Goal: Task Accomplishment & Management: Manage account settings

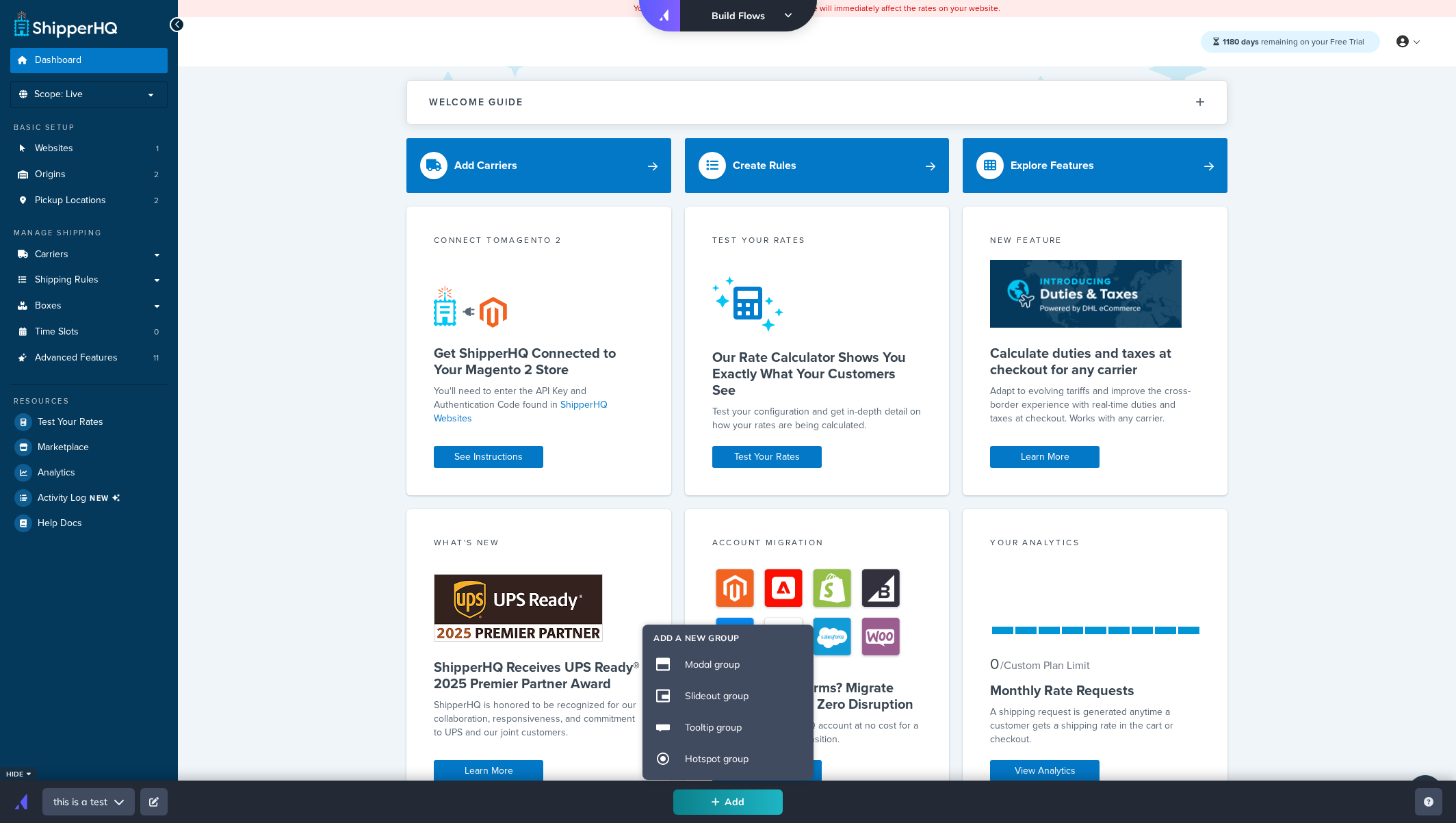
click at [314, 362] on div "Welcome Guide ShipperHQ: An Overview Carrier Setup Shipping Rules Overview Comm…" at bounding box center [817, 466] width 1279 height 798
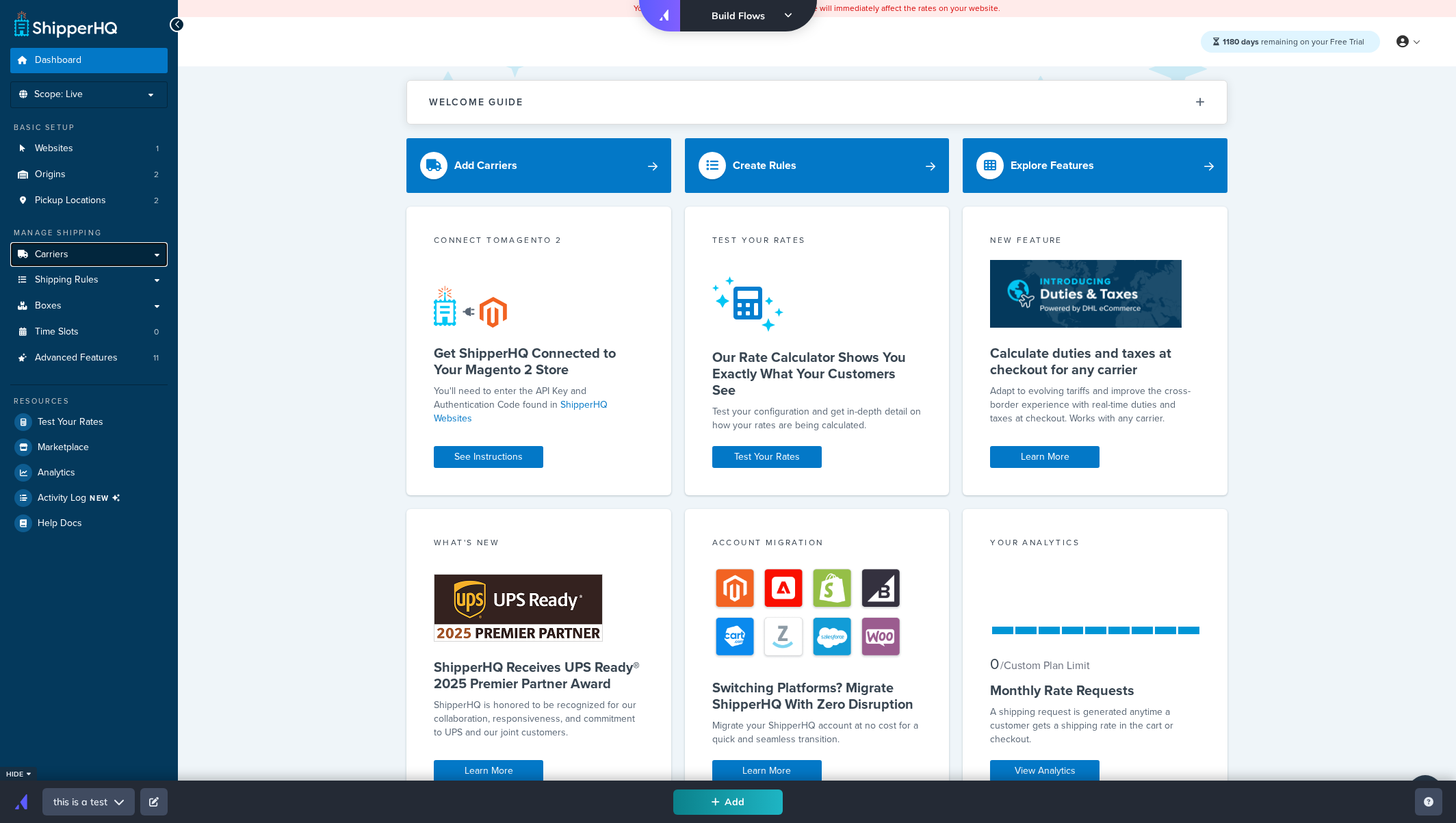
click at [71, 257] on link "Carriers" at bounding box center [89, 255] width 158 height 26
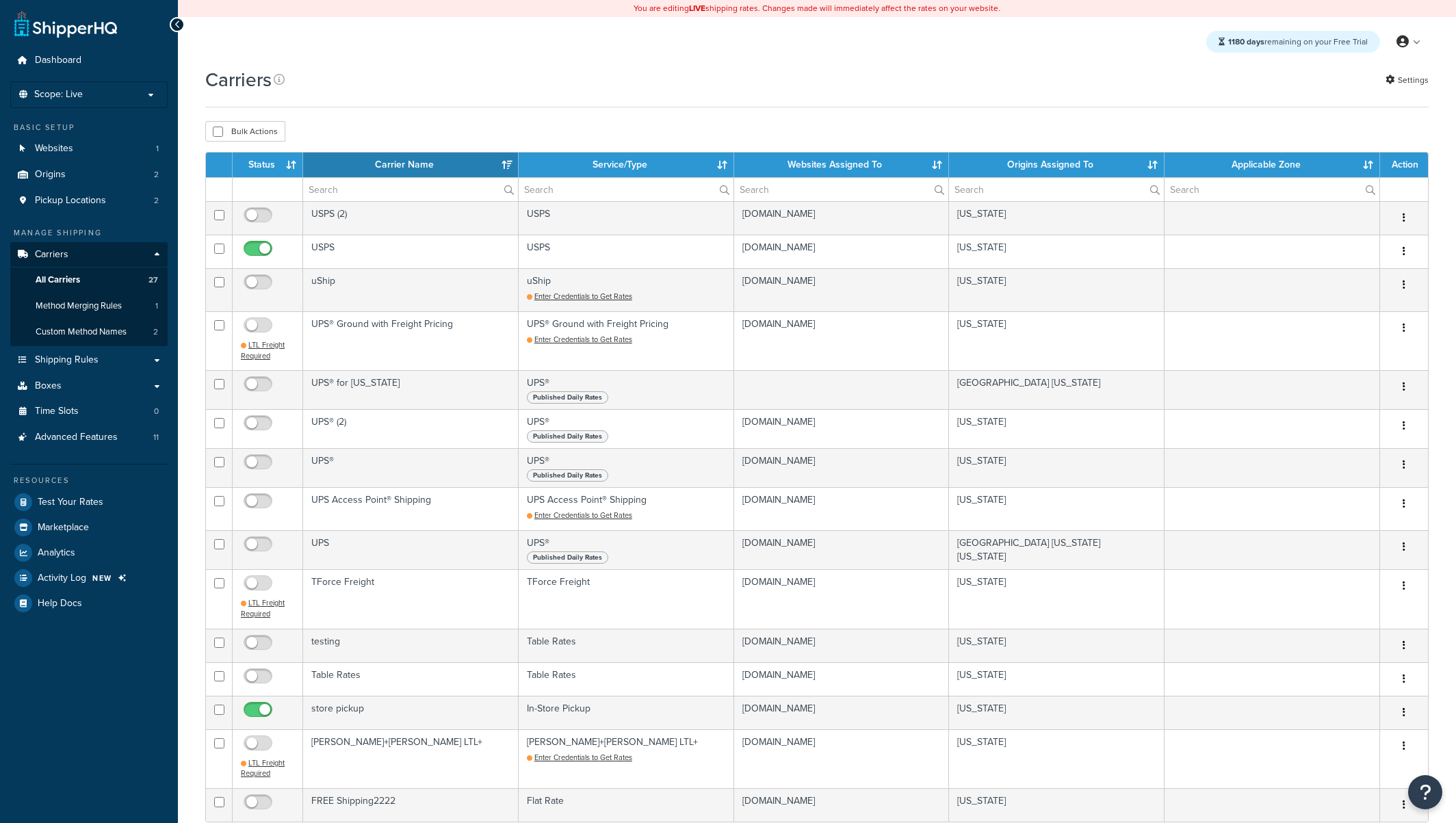
select select "15"
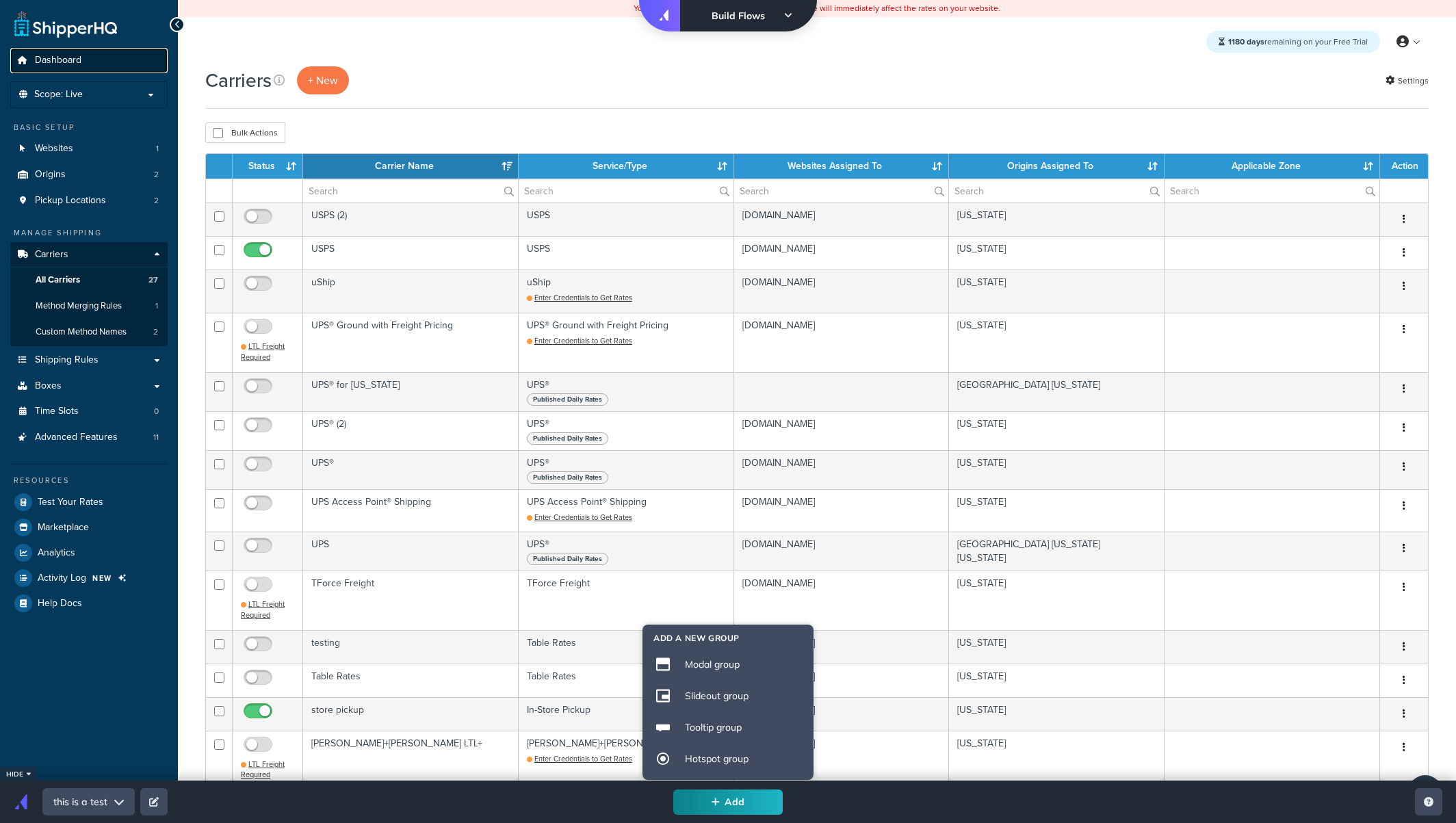
click at [70, 61] on span "Dashboard" at bounding box center [58, 61] width 47 height 12
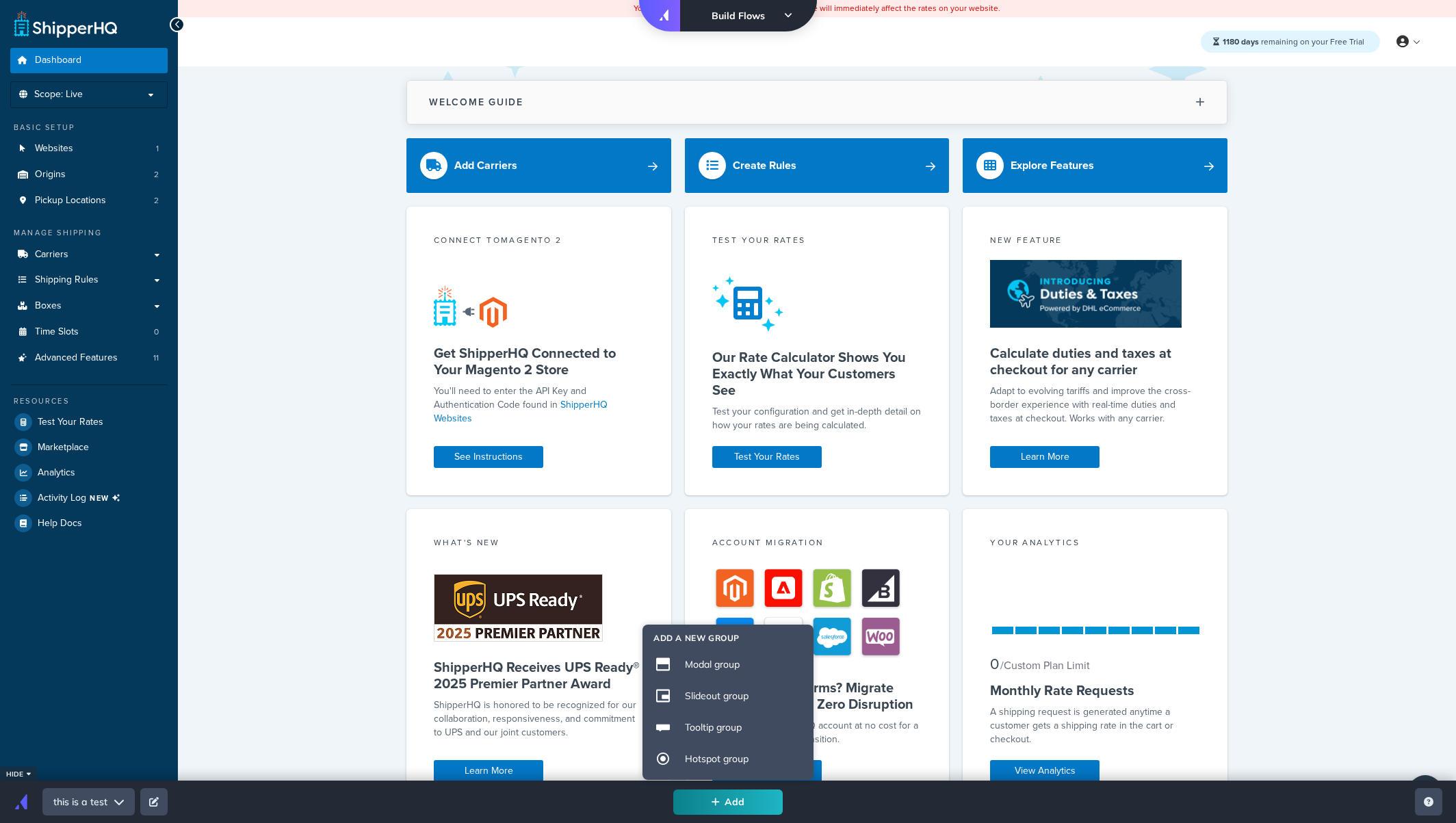
click at [508, 111] on button "Welcome Guide" at bounding box center [816, 102] width 820 height 43
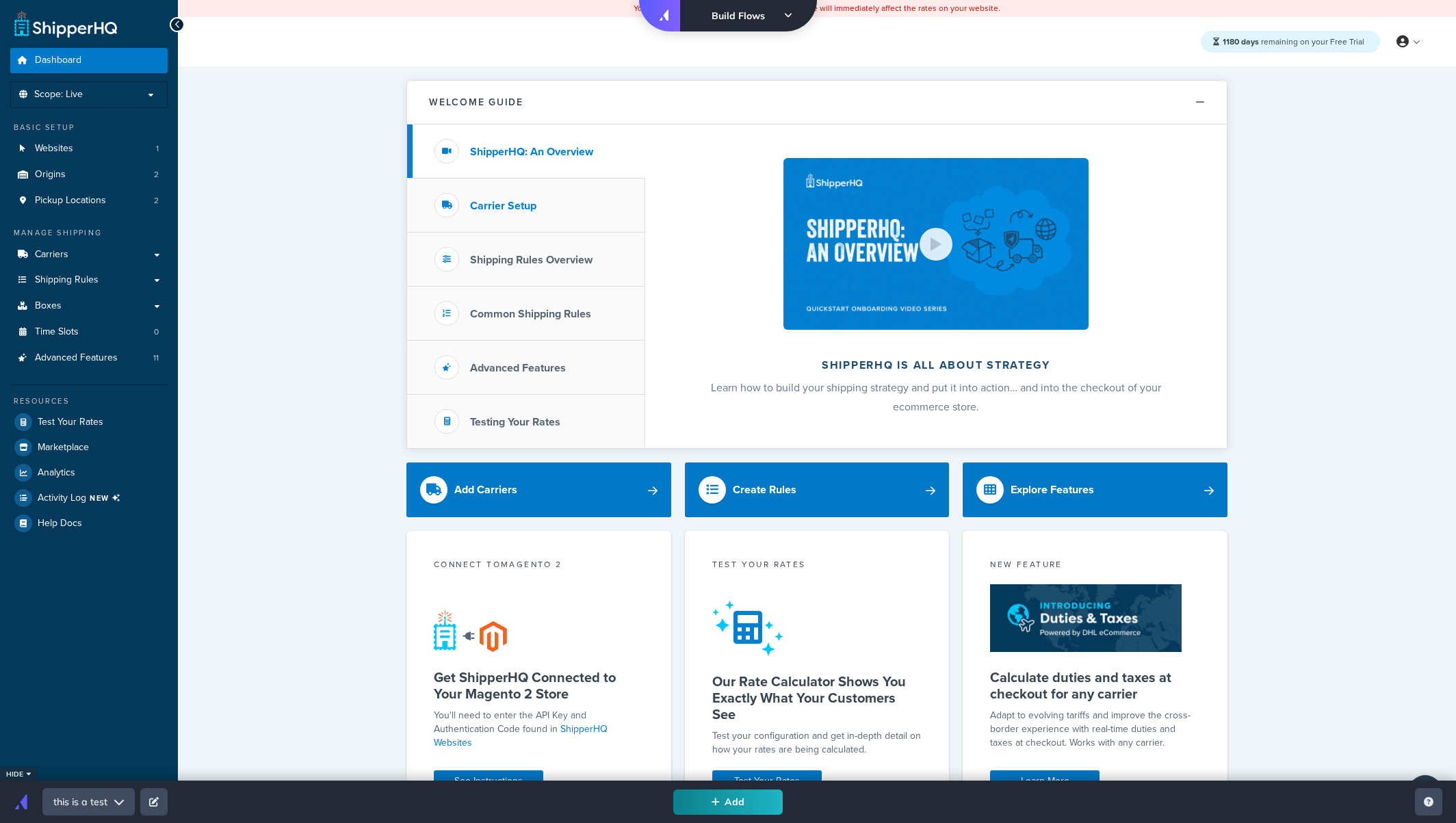
click at [504, 195] on li "Carrier Setup" at bounding box center [525, 205] width 238 height 54
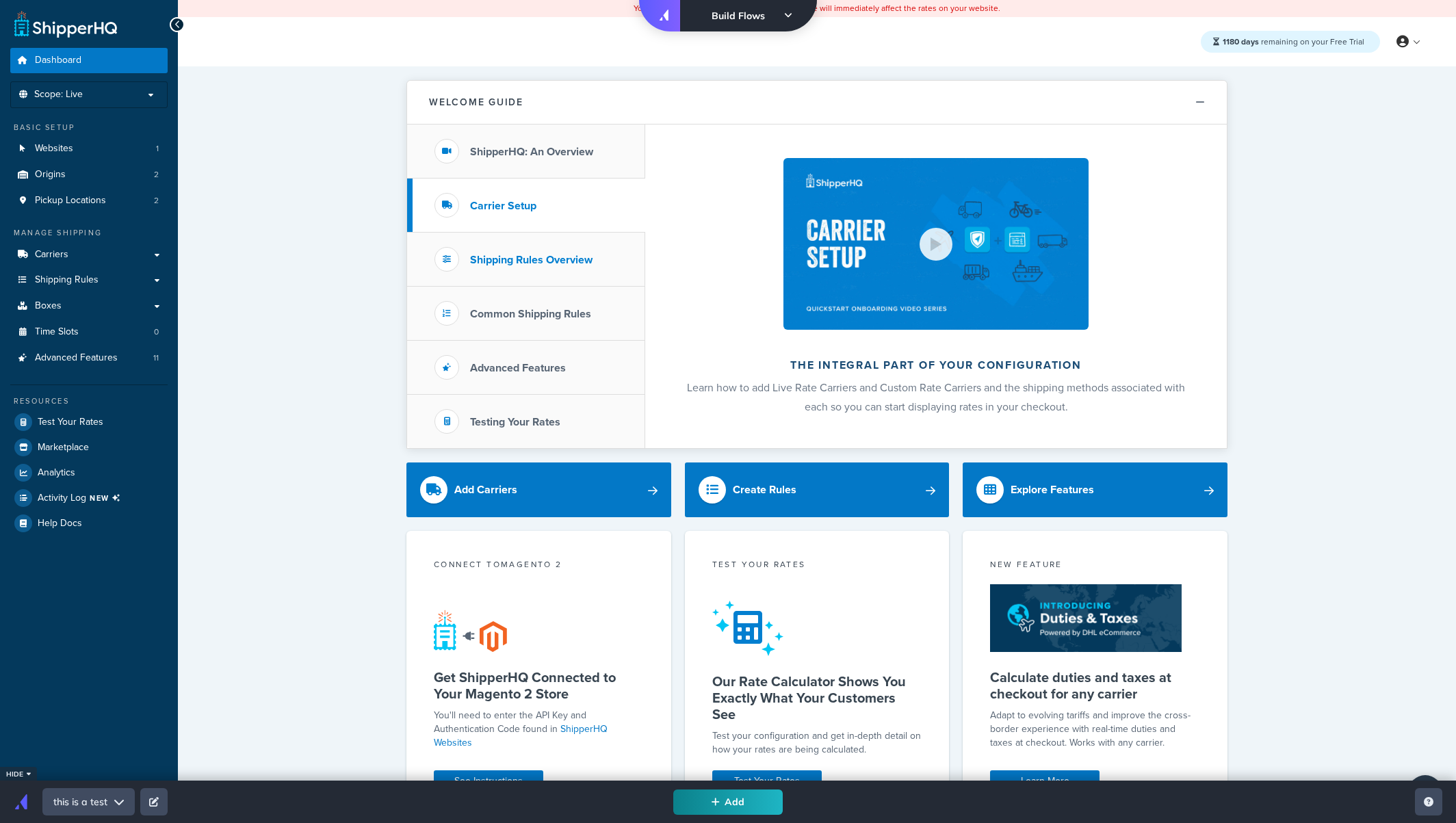
click at [513, 265] on h3 "Shipping Rules Overview" at bounding box center [531, 260] width 123 height 12
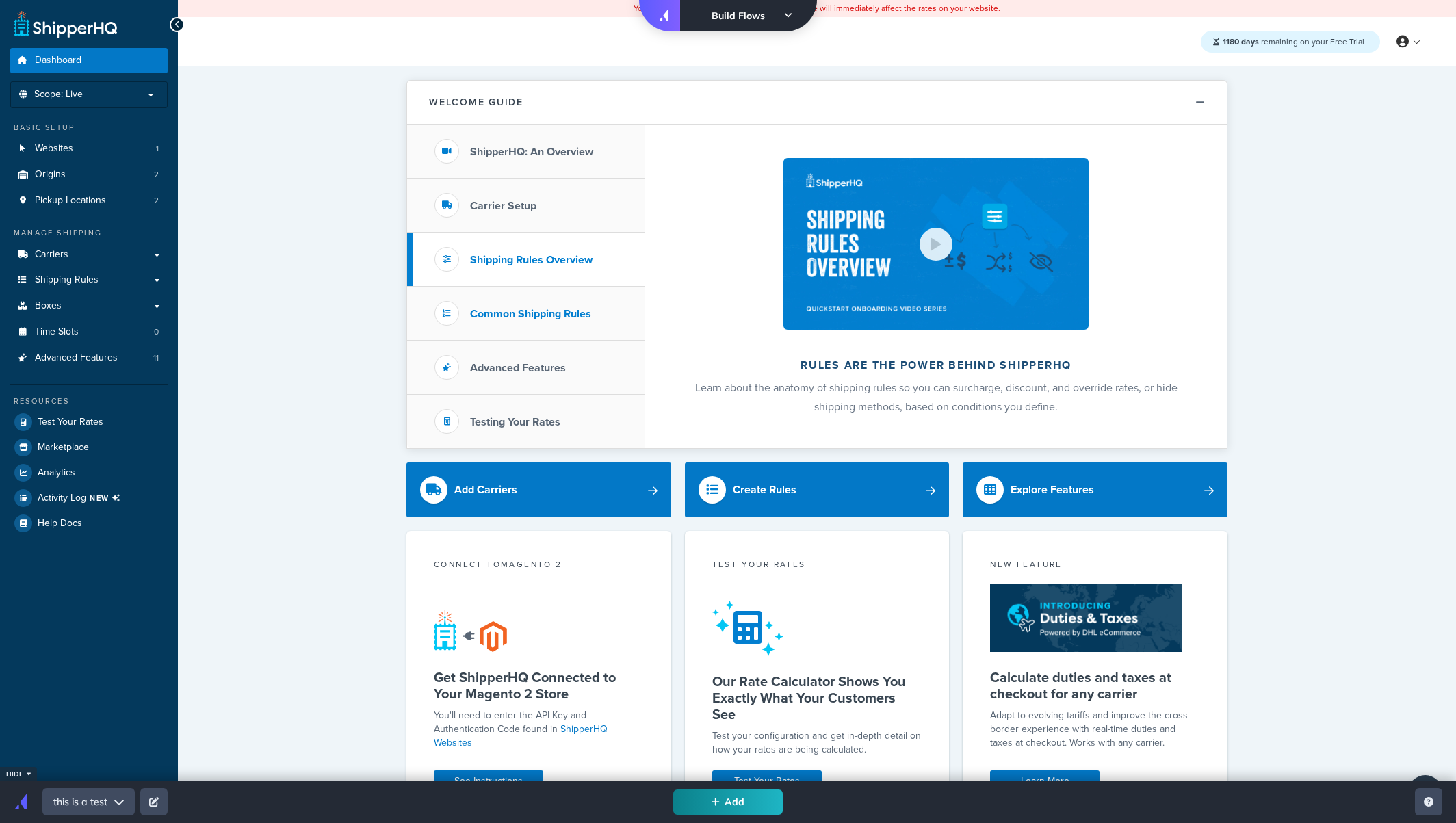
click at [511, 314] on h3 "Common Shipping Rules" at bounding box center [531, 314] width 121 height 12
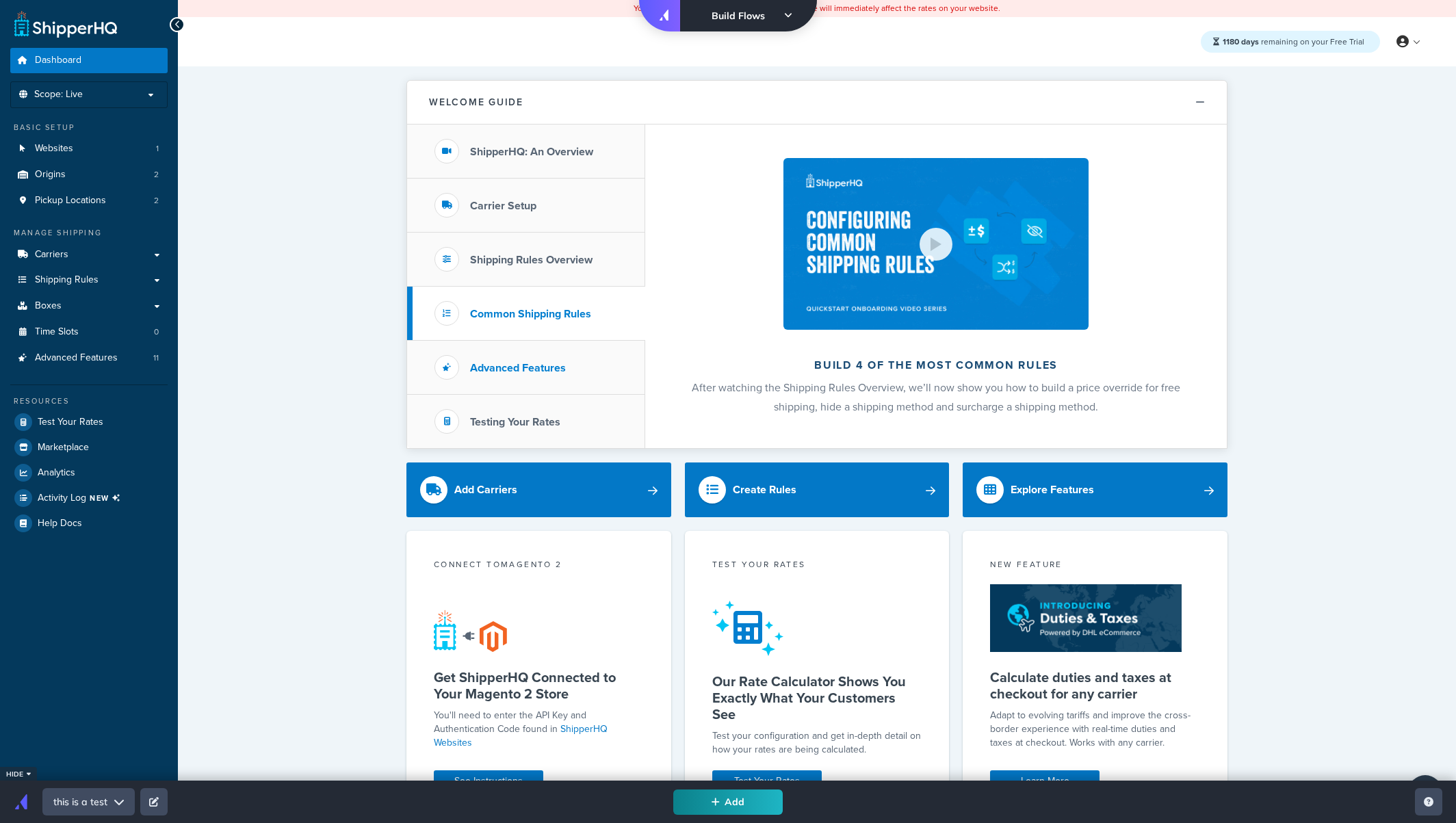
drag, startPoint x: 504, startPoint y: 362, endPoint x: 502, endPoint y: 375, distance: 13.2
click at [504, 362] on h3 "Advanced Features" at bounding box center [518, 368] width 96 height 12
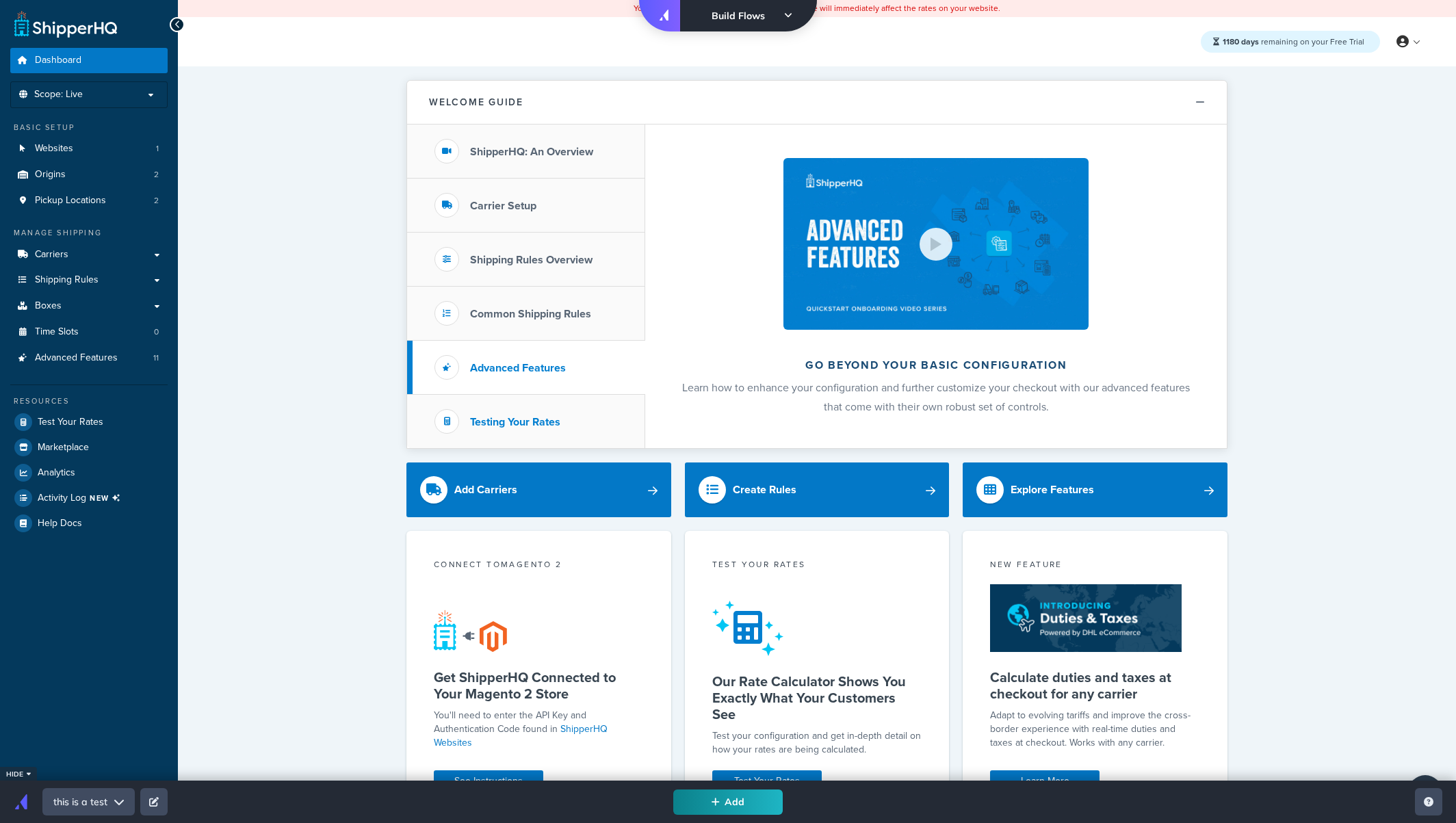
click at [496, 403] on li "Testing Your Rates" at bounding box center [525, 421] width 238 height 54
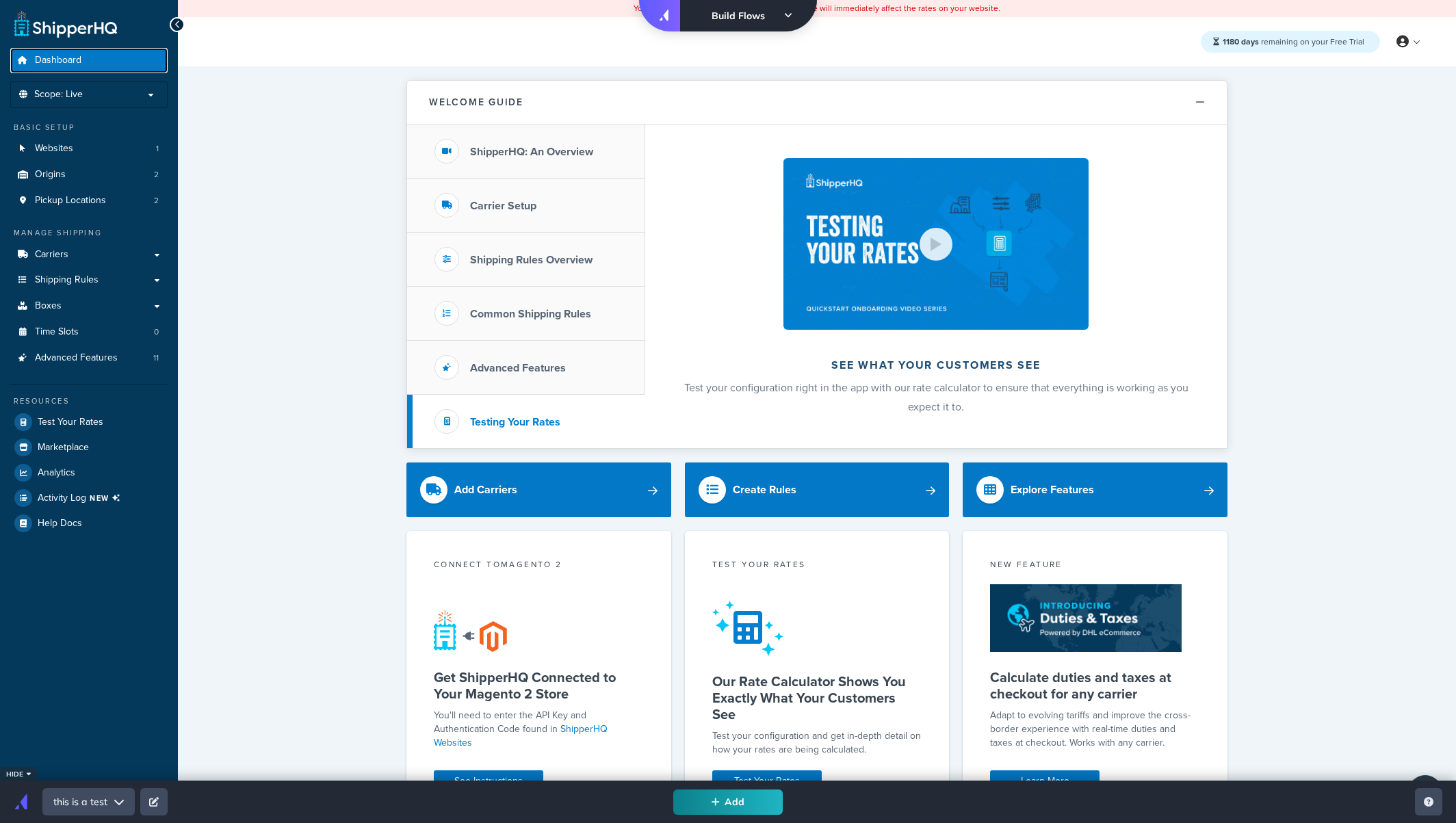
click at [99, 53] on link "Dashboard" at bounding box center [89, 61] width 158 height 26
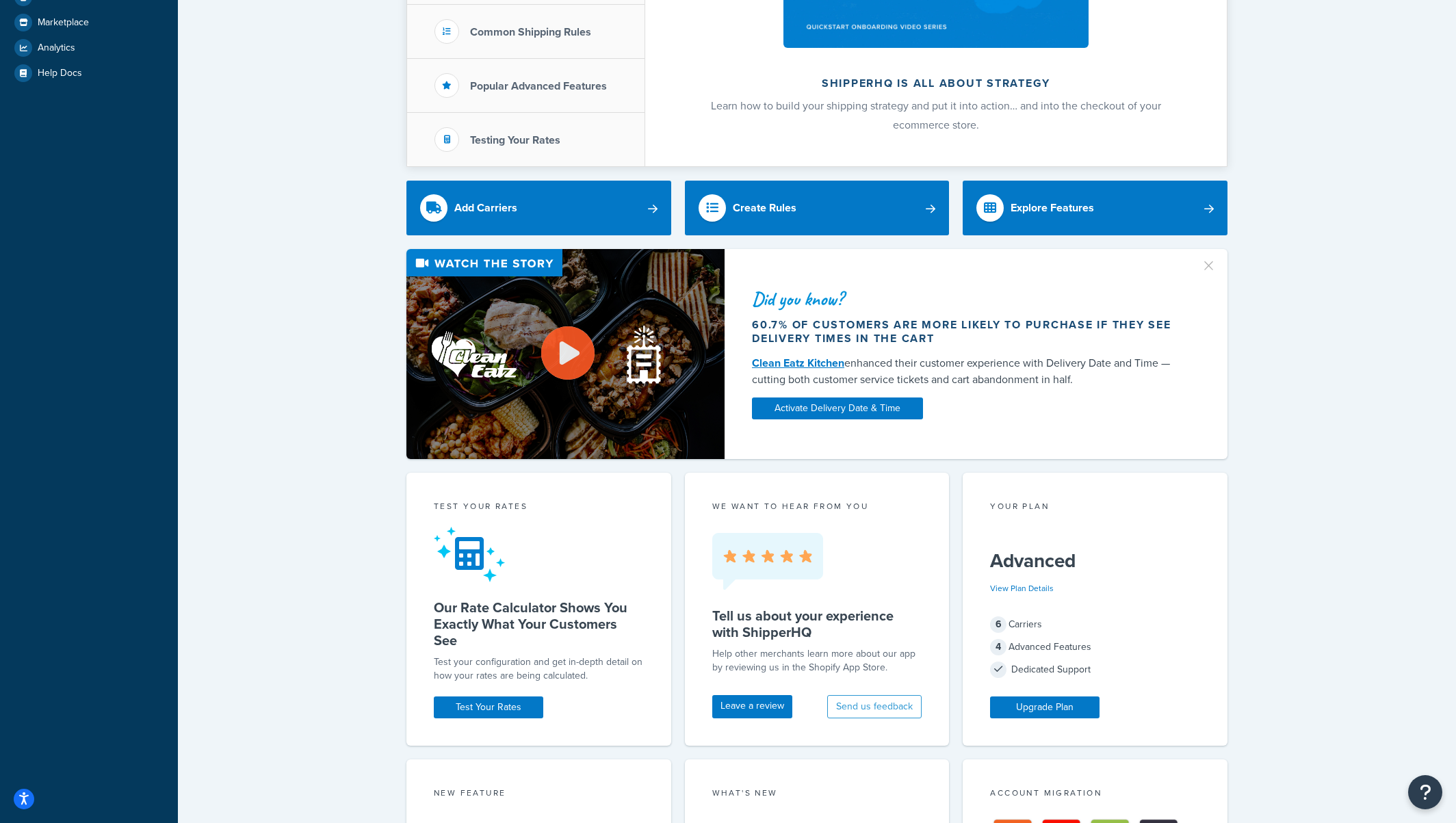
scroll to position [409, 0]
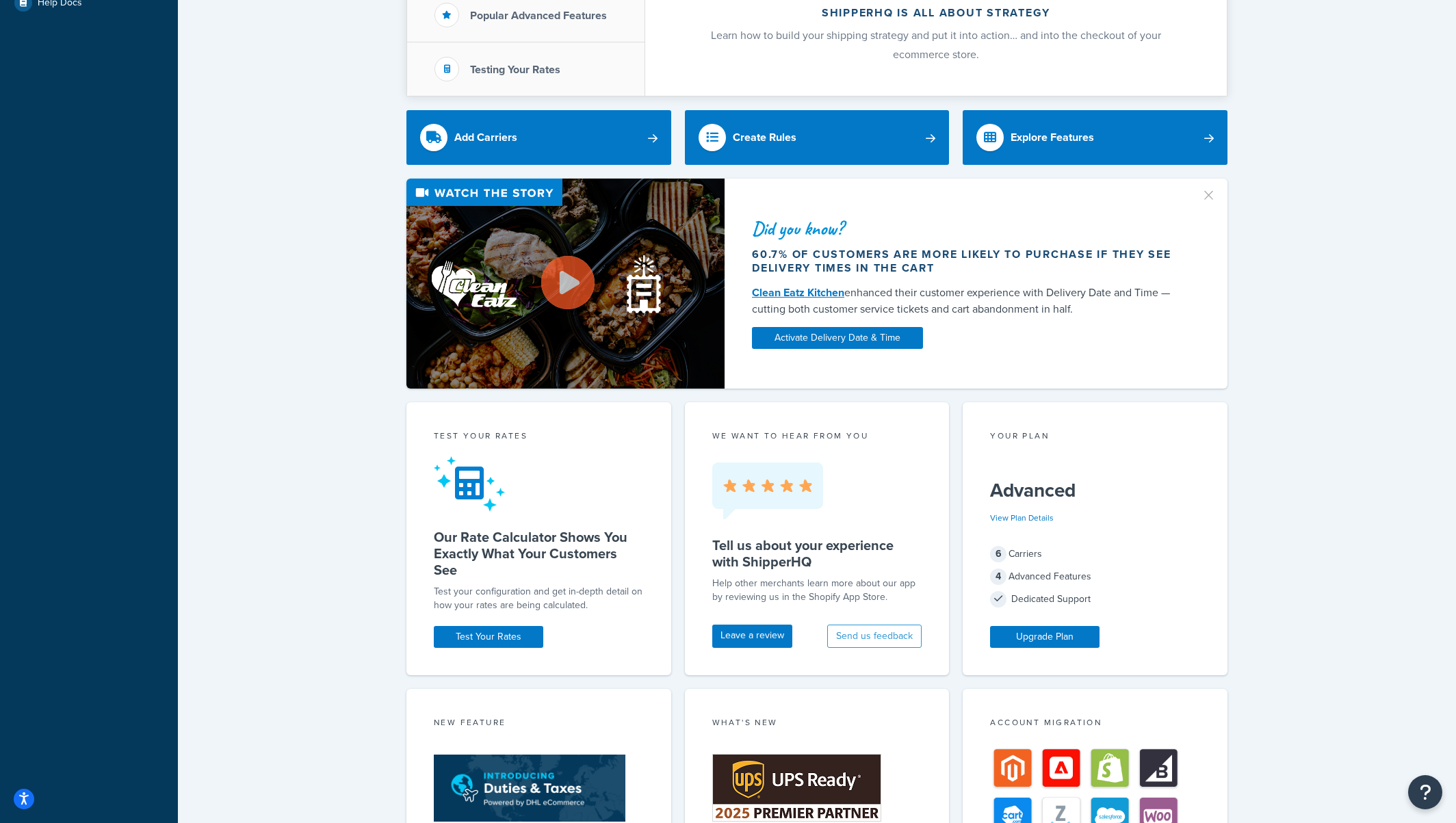
click at [1214, 192] on button "button" at bounding box center [1215, 190] width 3 height 3
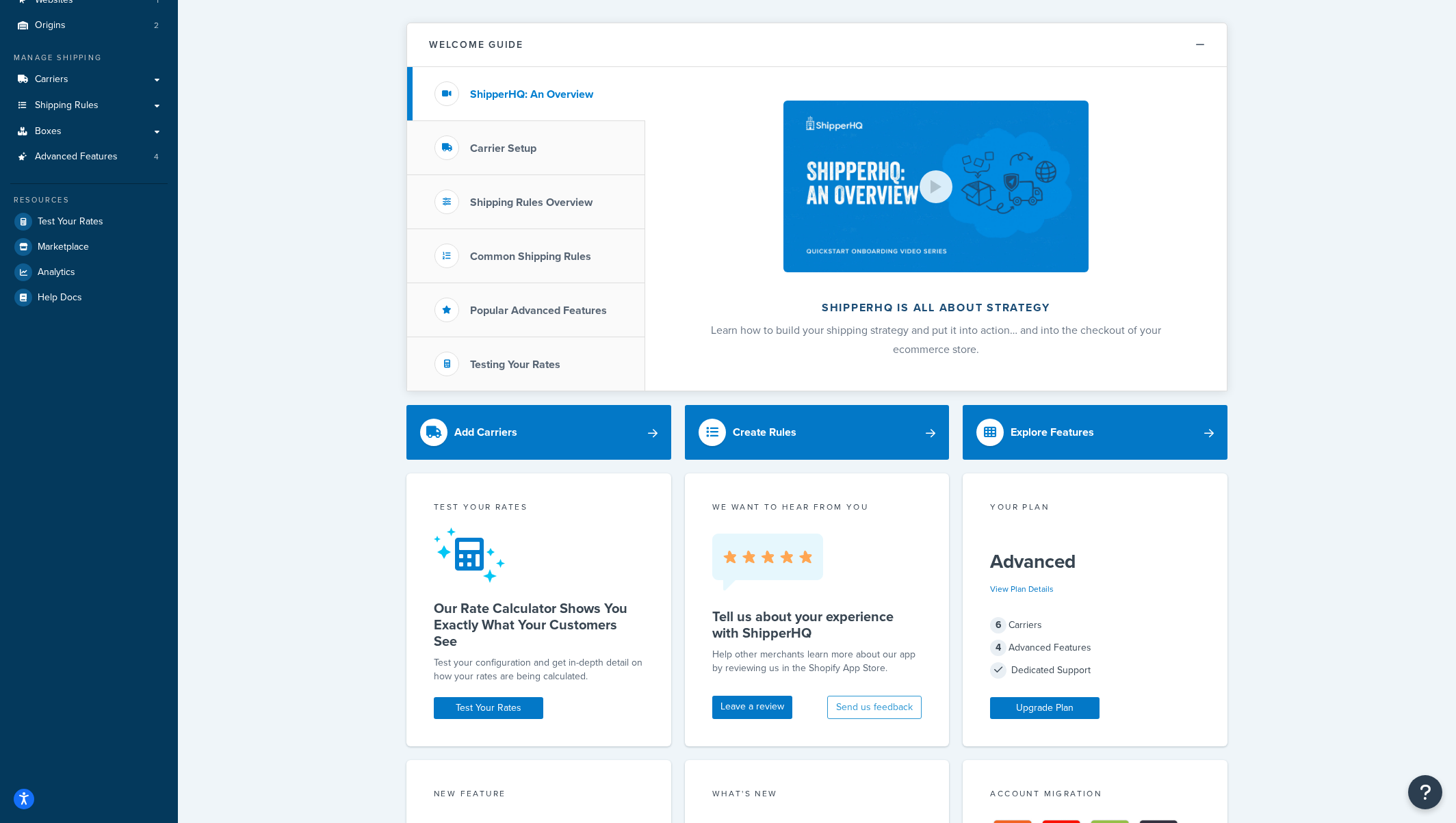
scroll to position [185, 0]
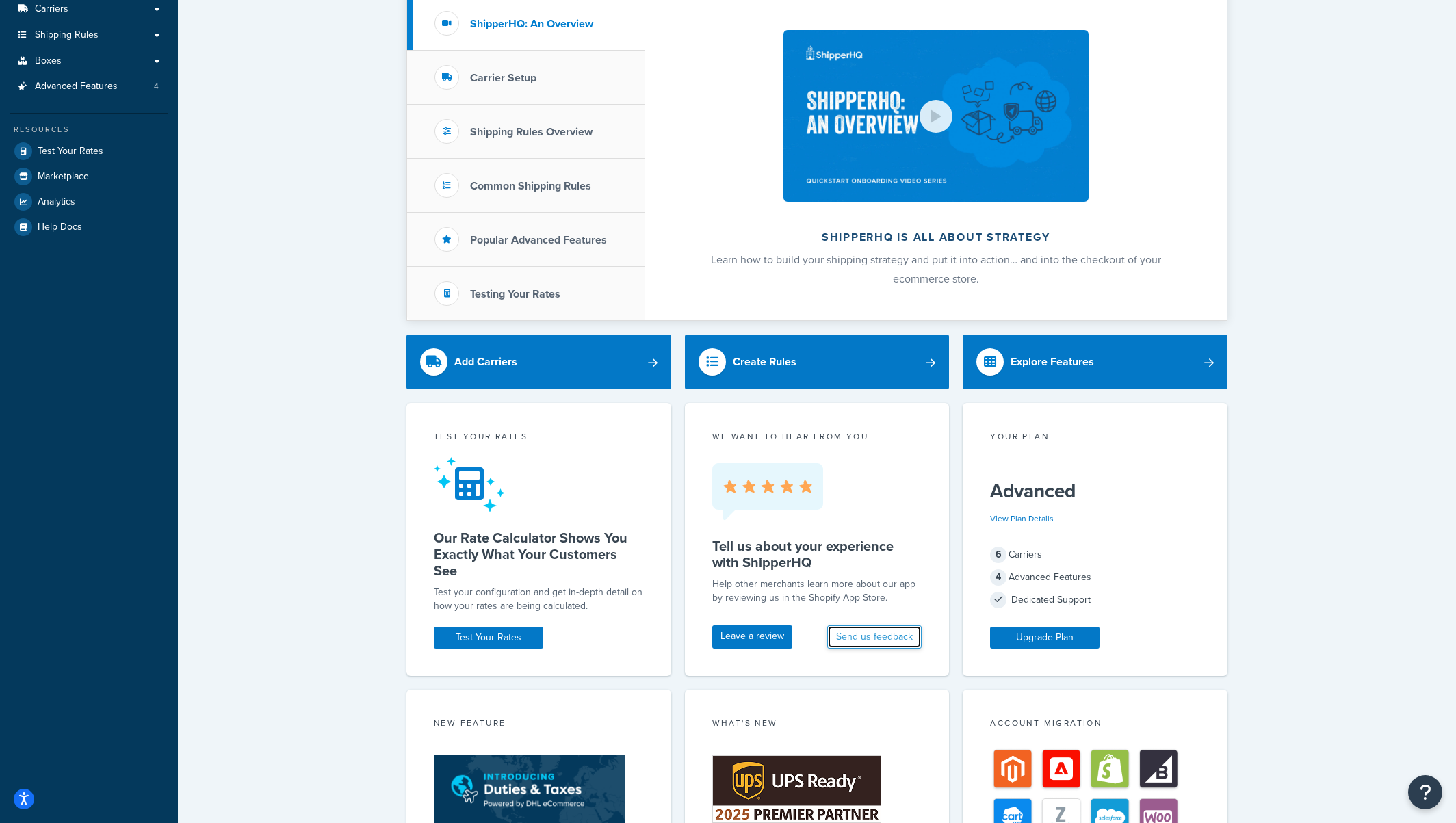
click at [843, 635] on button "Send us feedback" at bounding box center [874, 636] width 95 height 23
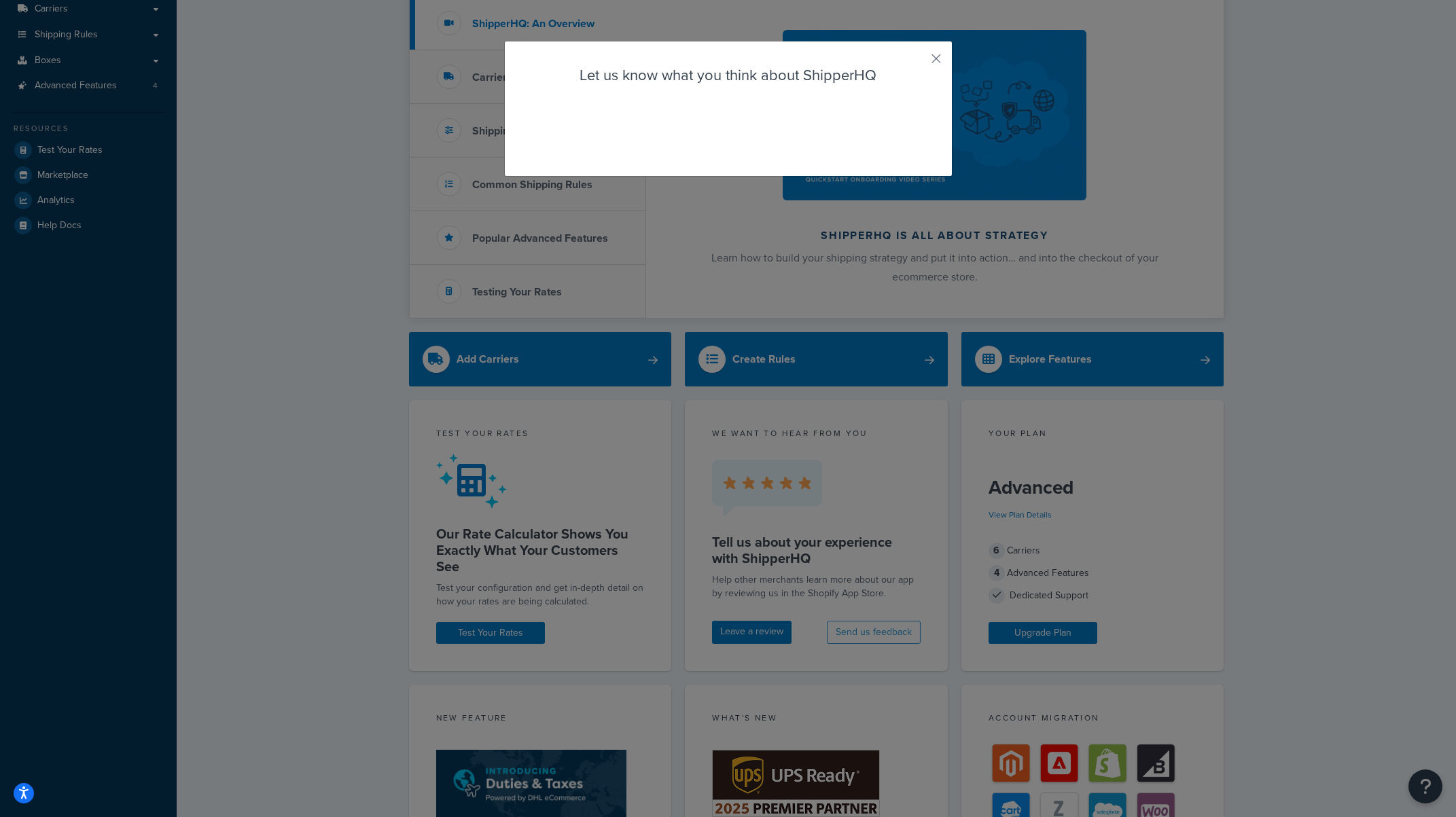
click at [773, 106] on div "Let us know what you think about ShipperHQ" at bounding box center [728, 108] width 449 height 135
click at [918, 62] on button "button" at bounding box center [916, 63] width 3 height 3
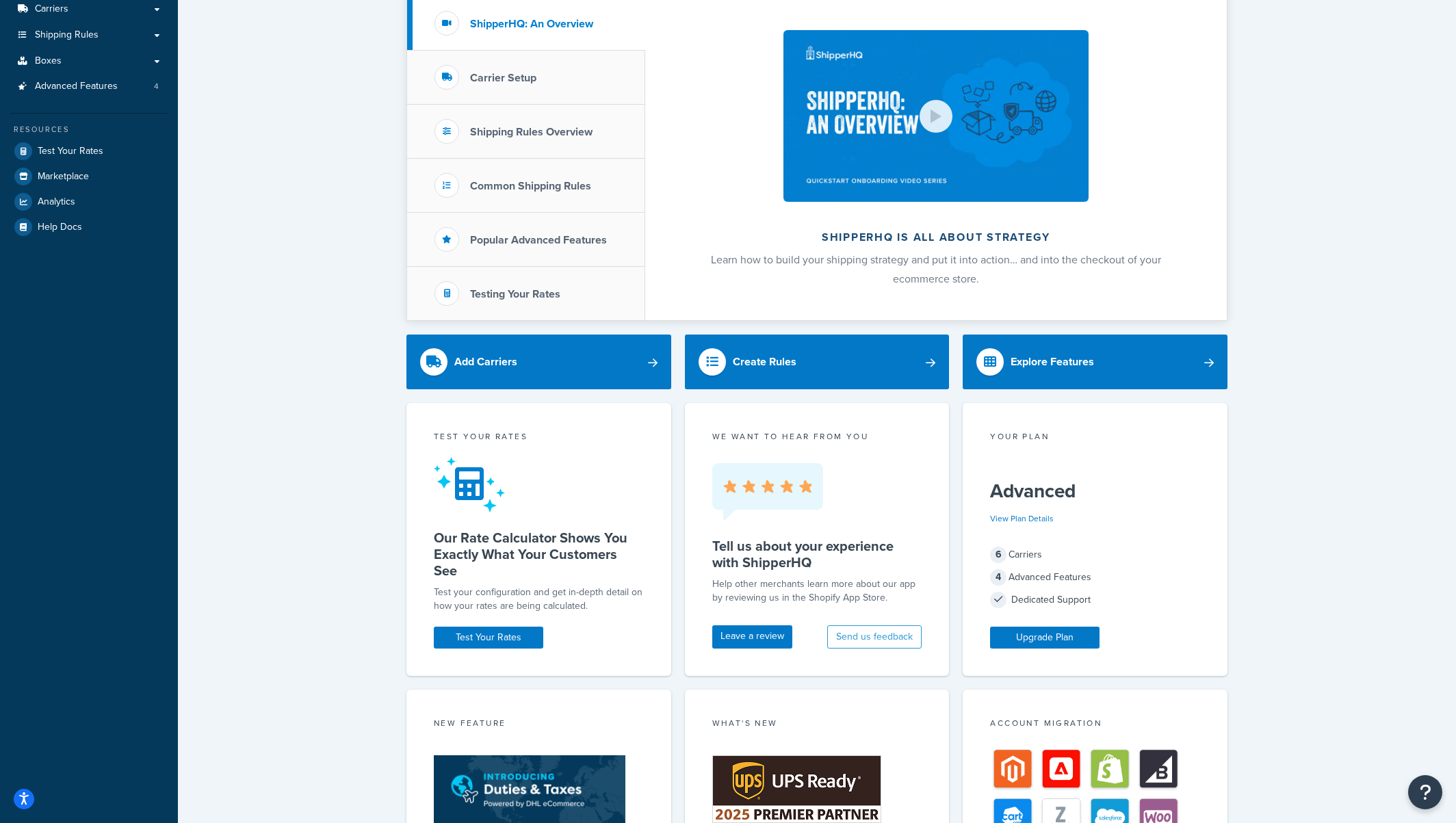
click at [902, 552] on h5 "Tell us about your experience with ShipperHQ" at bounding box center [817, 554] width 210 height 33
click at [862, 639] on button "Send us feedback" at bounding box center [874, 636] width 95 height 23
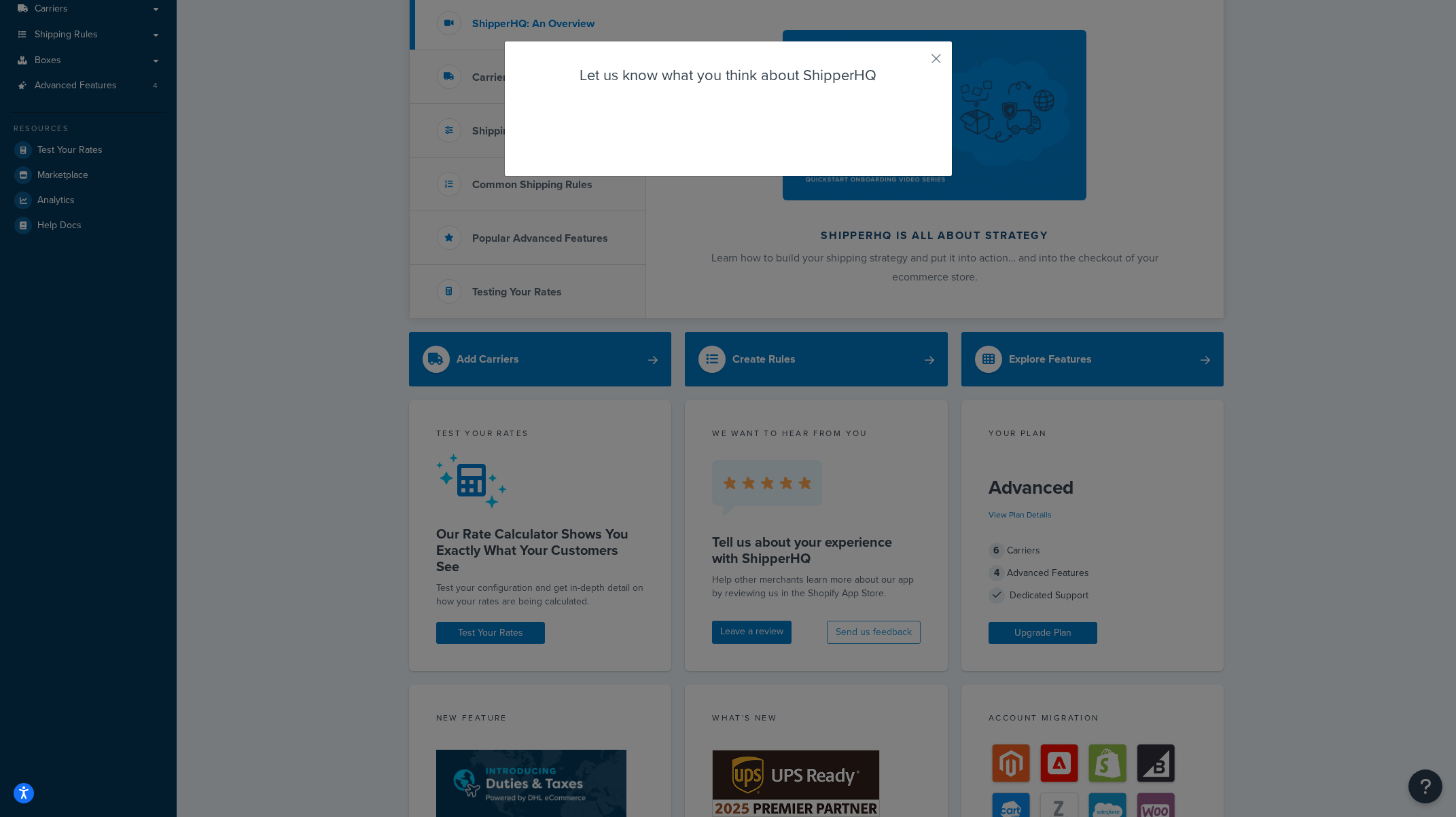
click at [713, 136] on div "Let us know what you think about ShipperHQ" at bounding box center [728, 108] width 449 height 135
click at [714, 124] on div "Let us know what you think about ShipperHQ" at bounding box center [728, 108] width 449 height 135
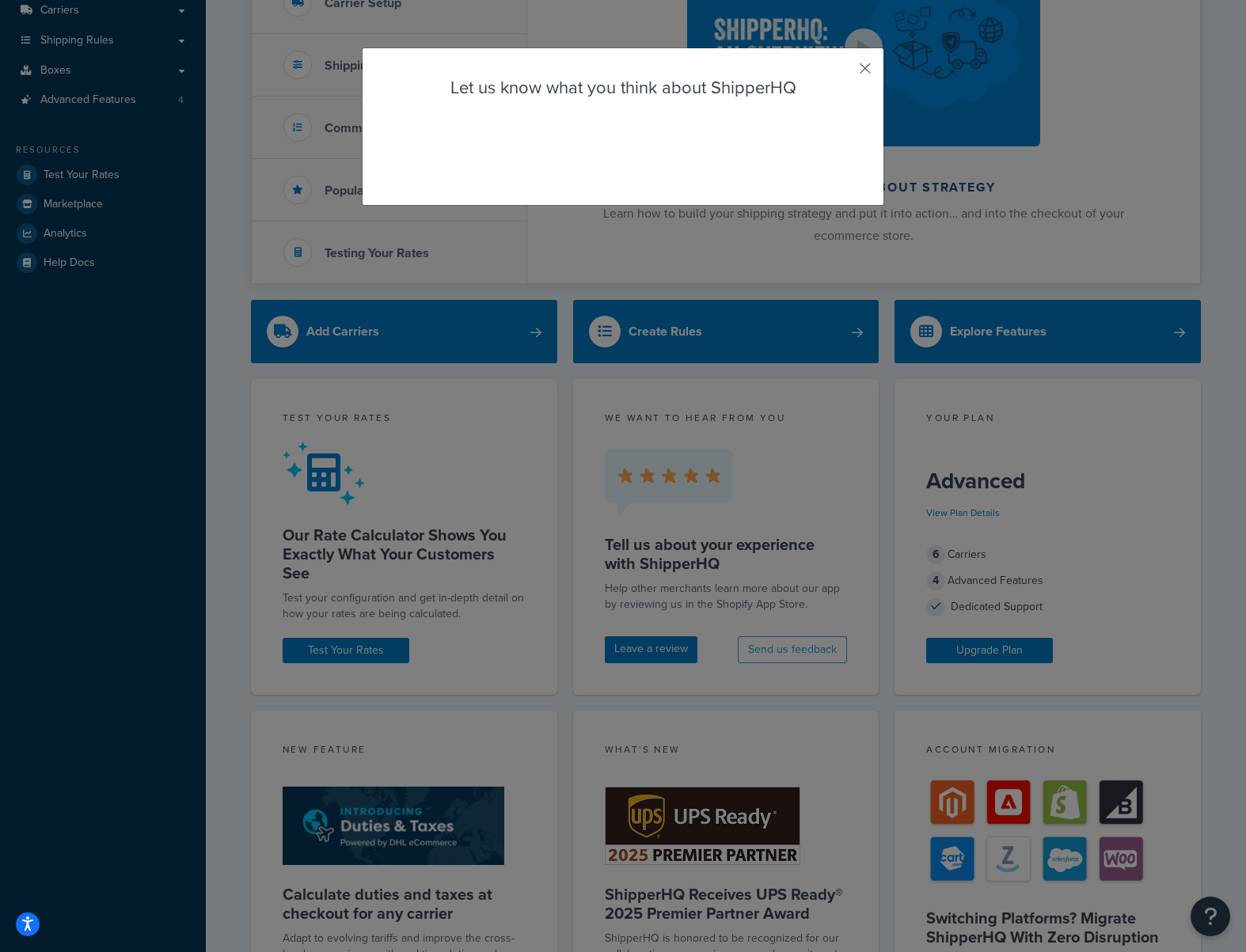
click at [843, 72] on button "button" at bounding box center [842, 74] width 4 height 4
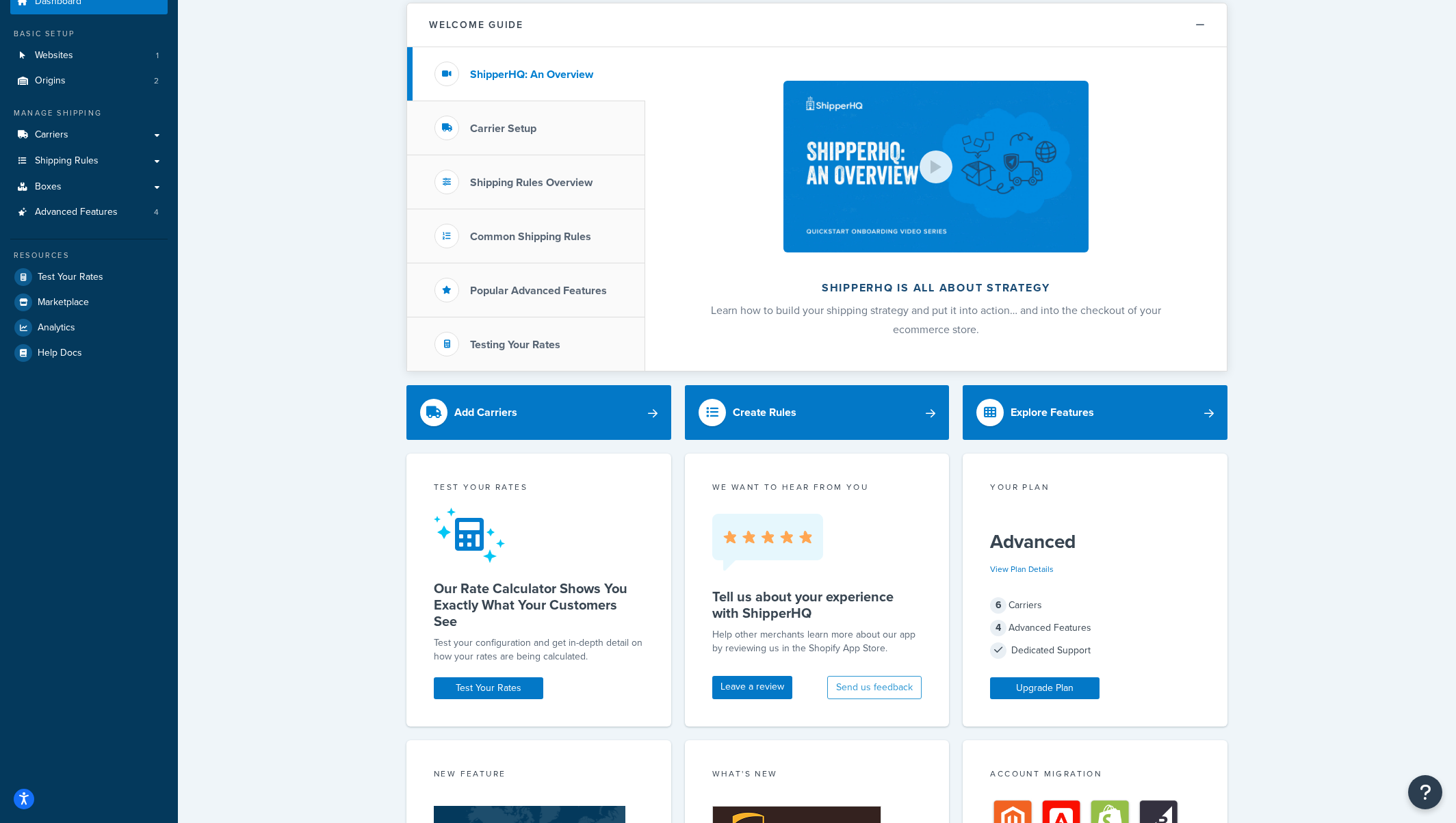
scroll to position [0, 0]
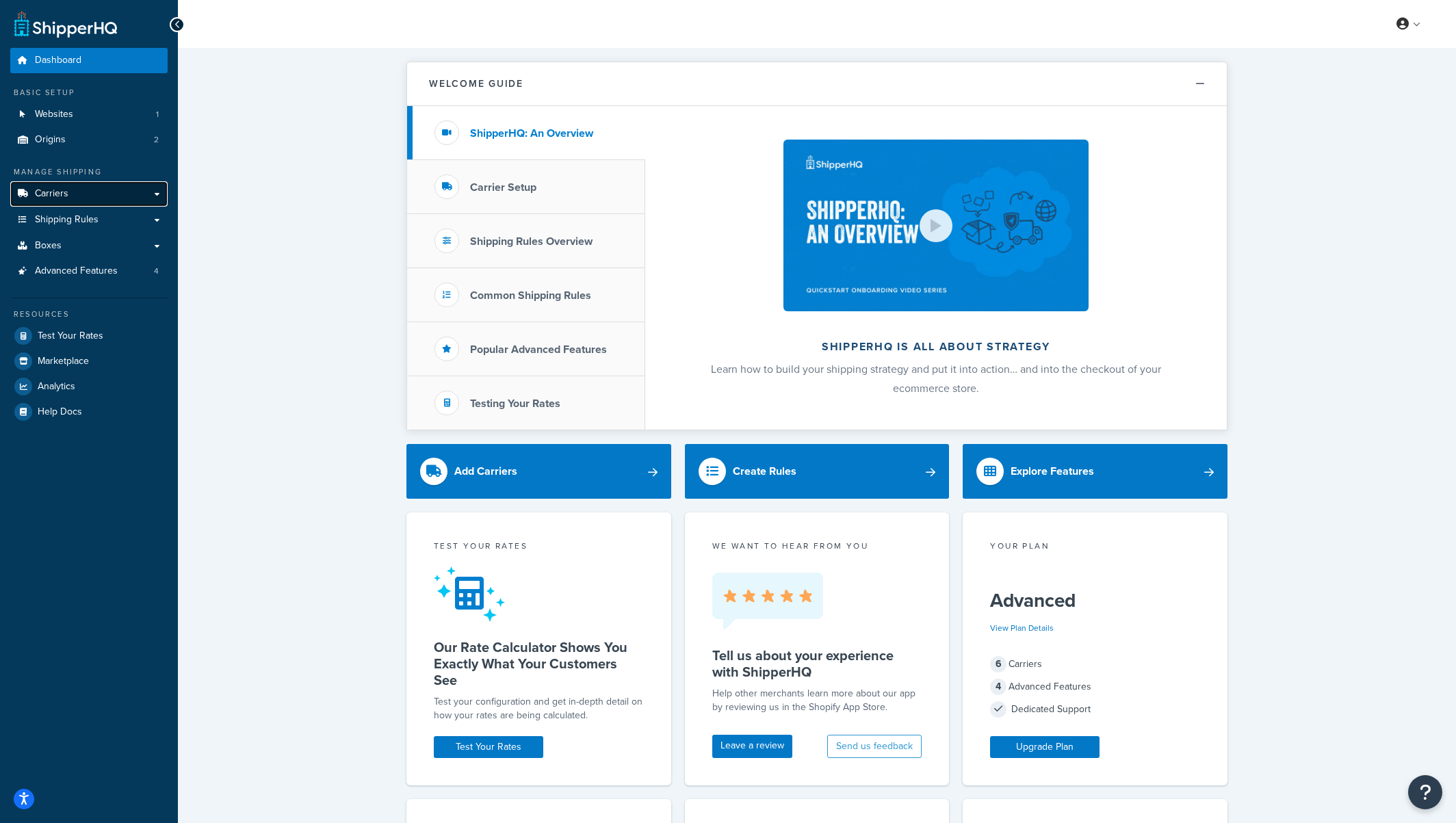
click at [70, 192] on link "Carriers" at bounding box center [89, 194] width 158 height 26
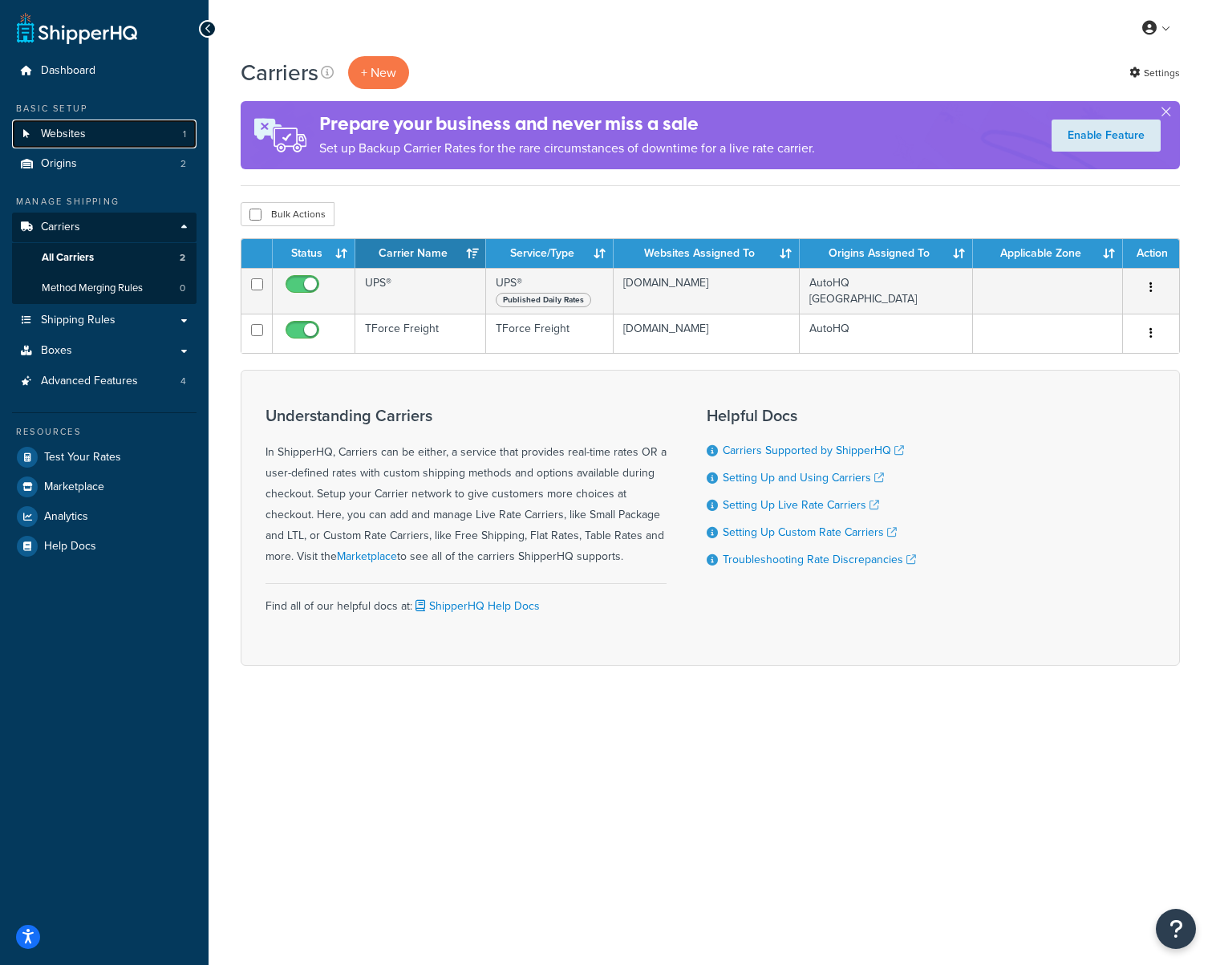
click at [63, 134] on span "Websites" at bounding box center [63, 135] width 45 height 14
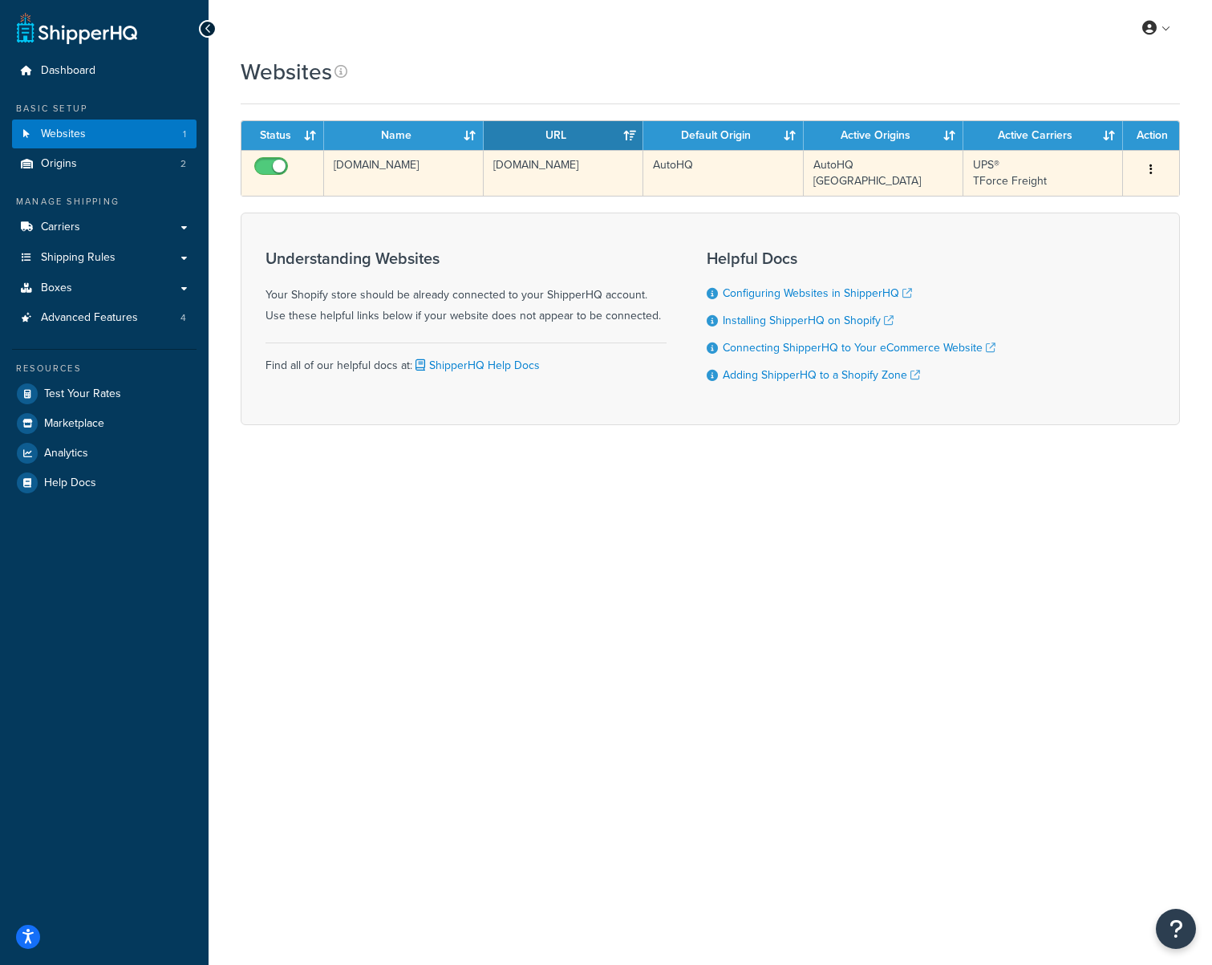
click at [282, 165] on input "checkbox" at bounding box center [273, 170] width 44 height 20
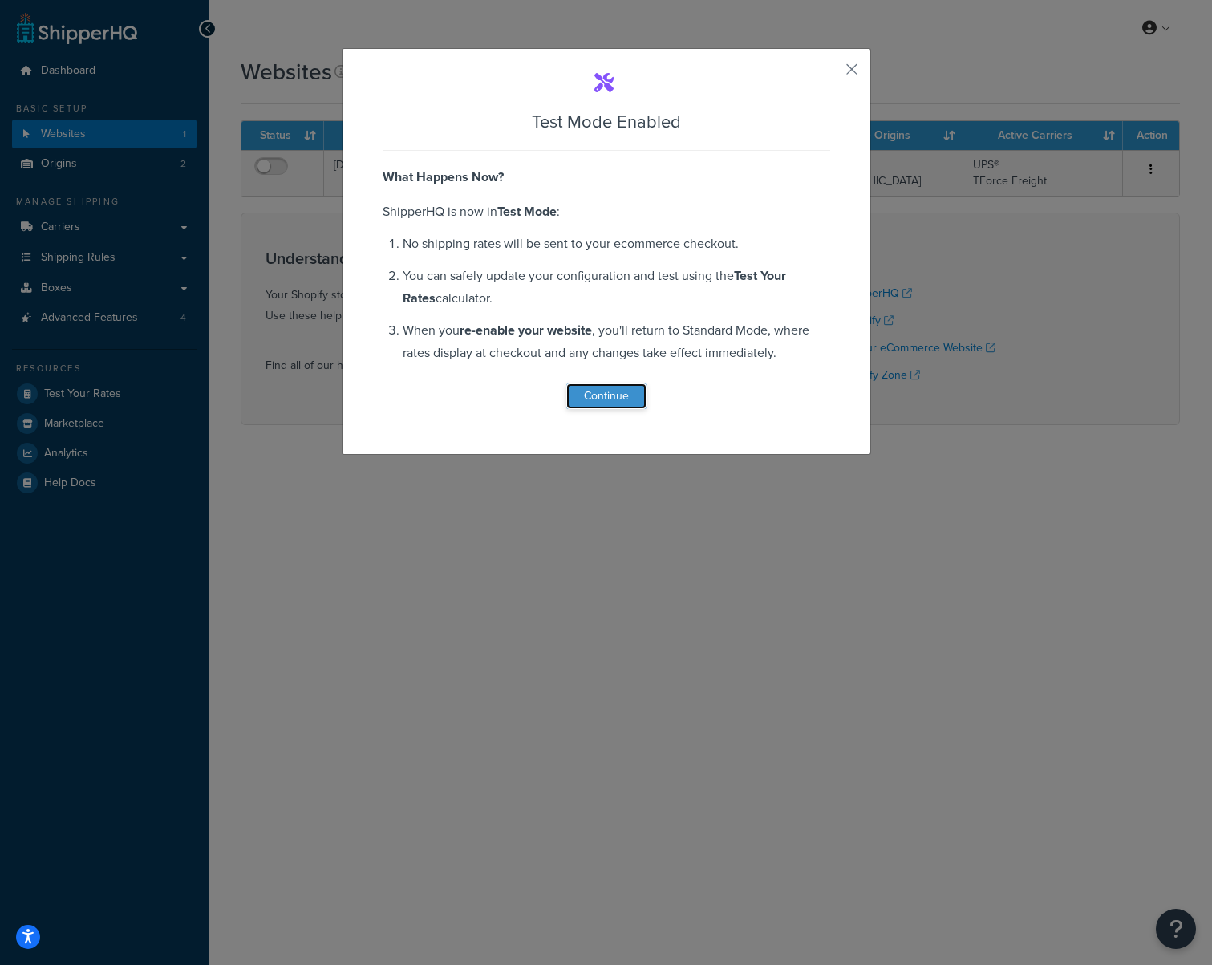
click at [619, 397] on button "Continue" at bounding box center [606, 397] width 80 height 26
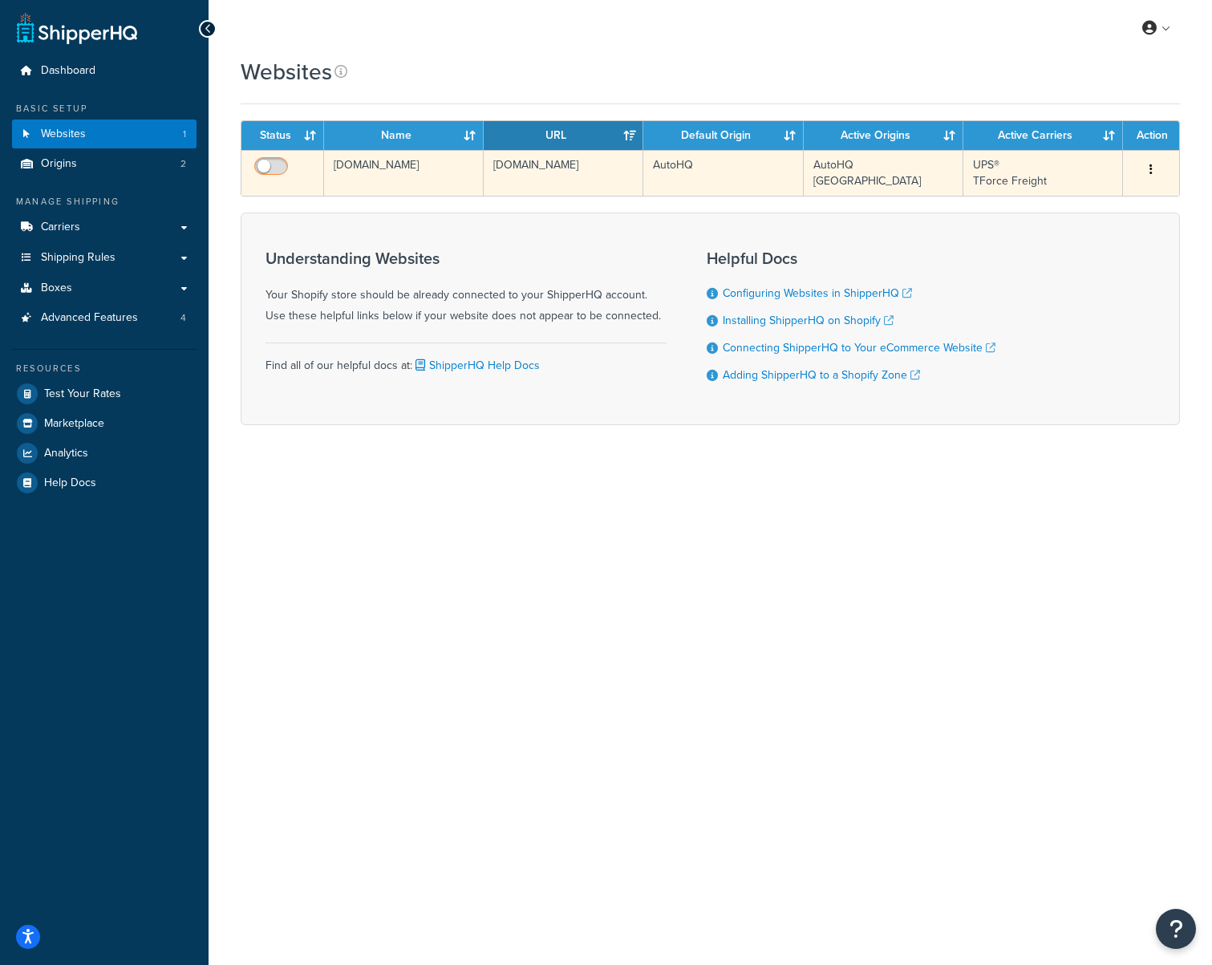
click at [271, 162] on input "checkbox" at bounding box center [273, 170] width 44 height 20
checkbox input "true"
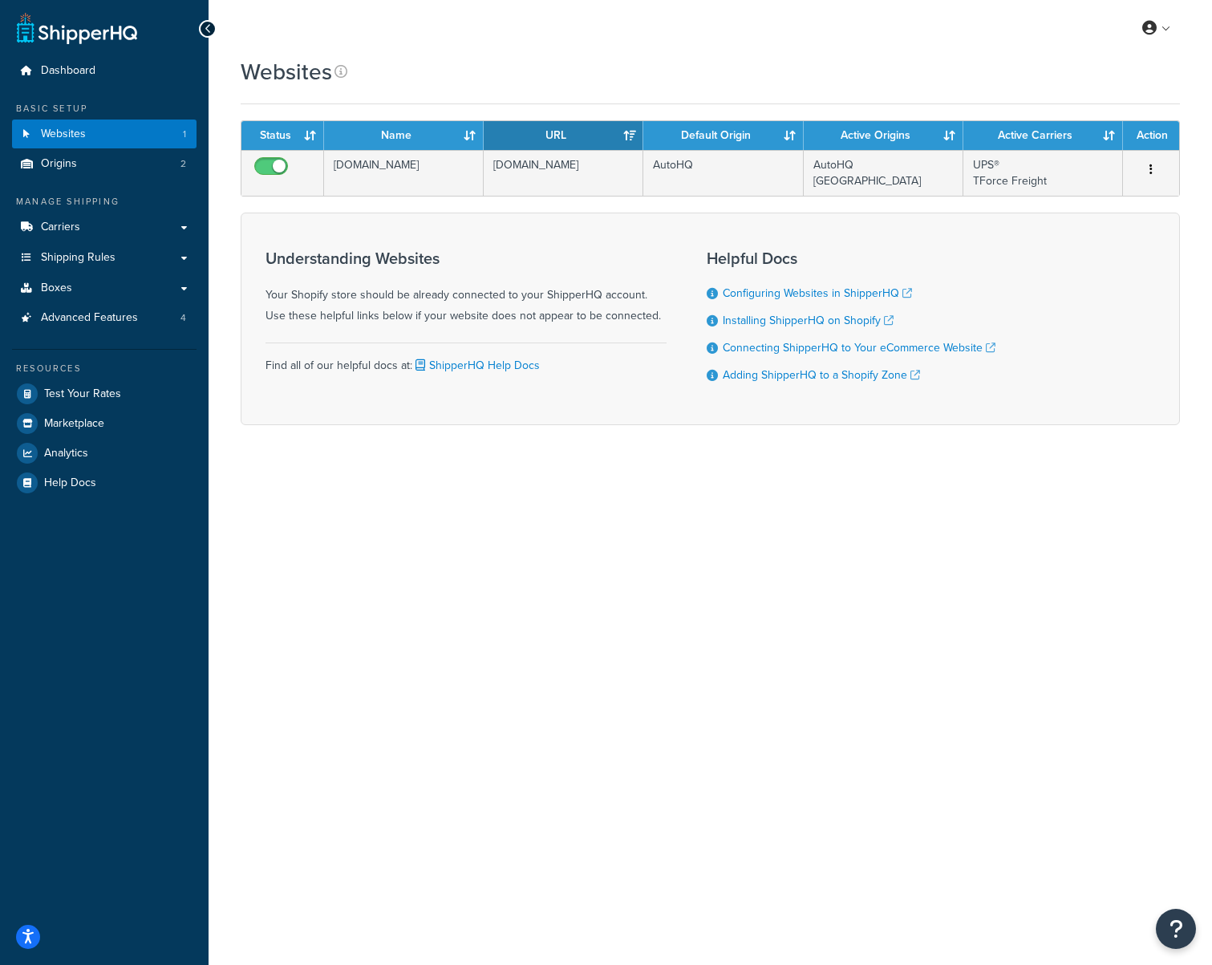
click at [326, 581] on div "My Profile Billing Global Settings Contact Us Logout Websites Contact Us Send U…" at bounding box center [711, 482] width 1004 height 965
click at [88, 222] on link "Carriers" at bounding box center [104, 228] width 185 height 30
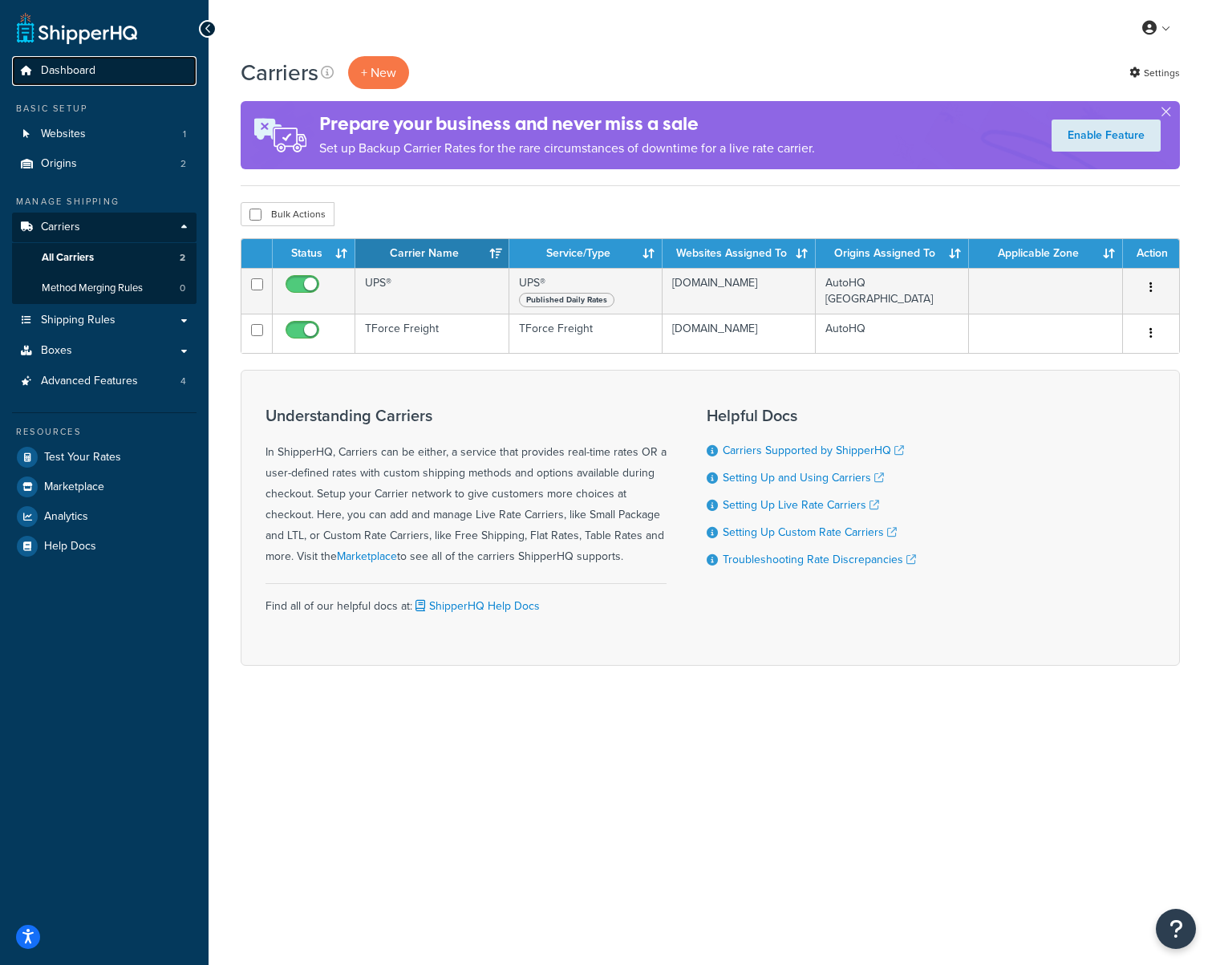
click at [87, 79] on link "Dashboard" at bounding box center [104, 71] width 185 height 30
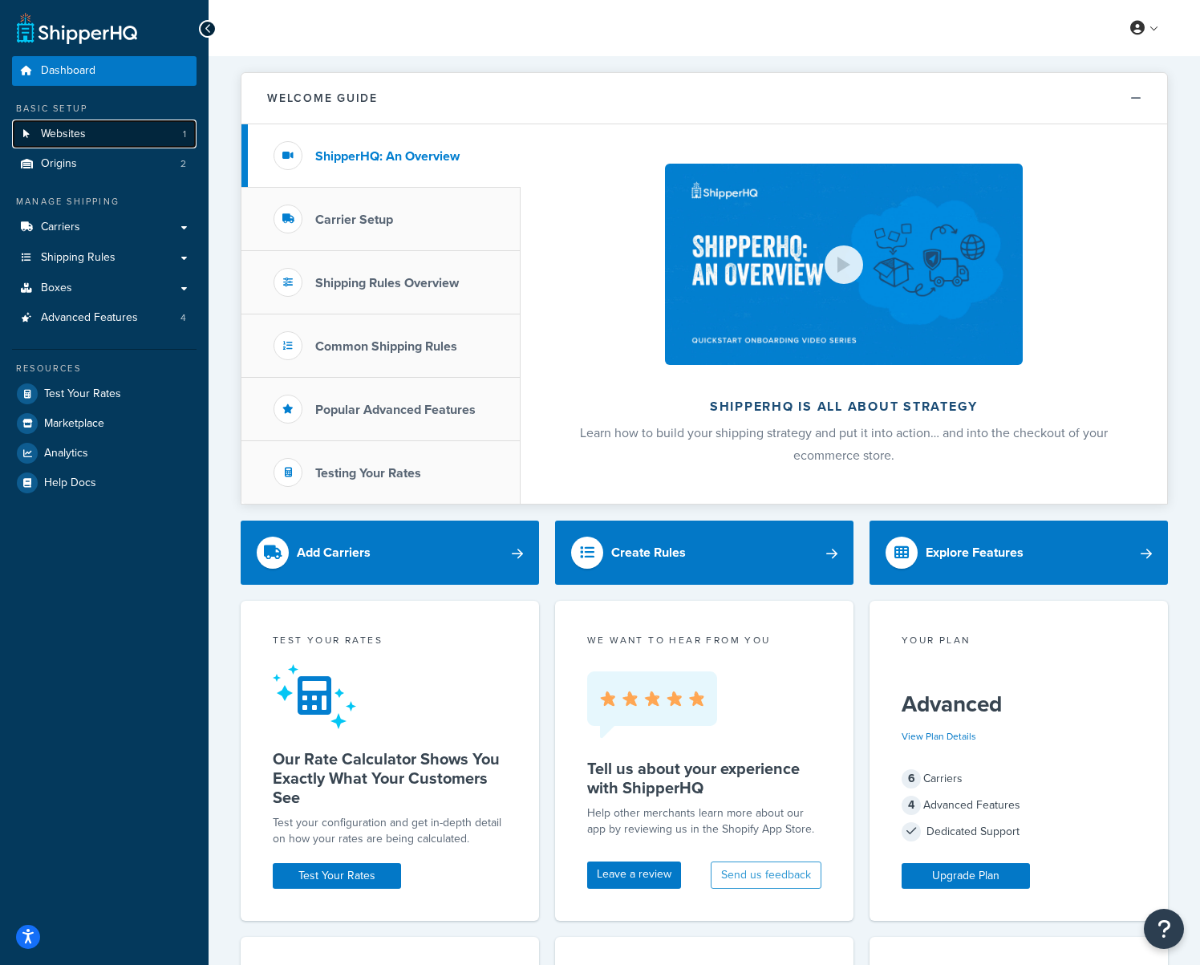
click at [123, 147] on link "Websites 1" at bounding box center [104, 135] width 185 height 30
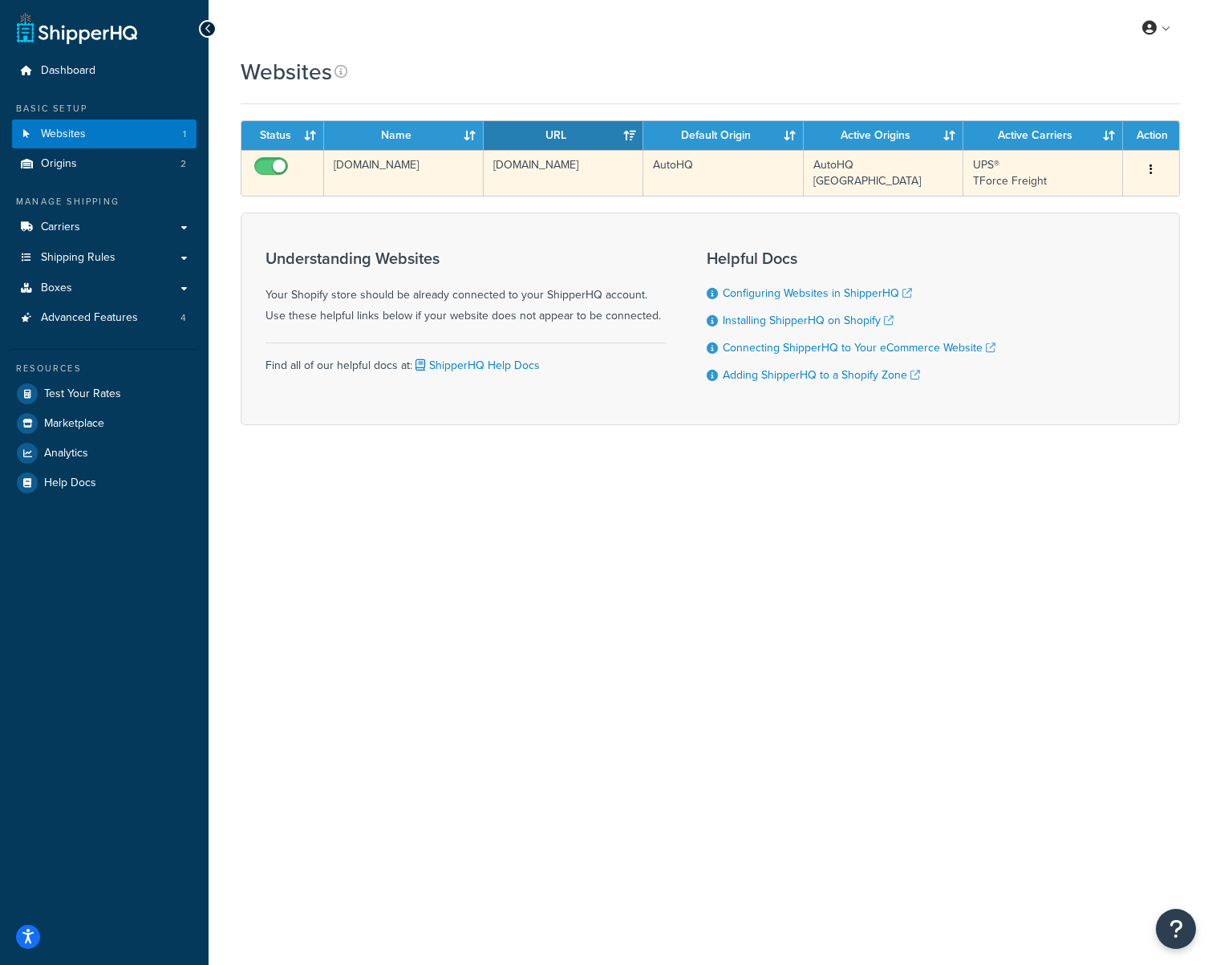
click at [278, 164] on input "checkbox" at bounding box center [273, 170] width 44 height 20
checkbox input "false"
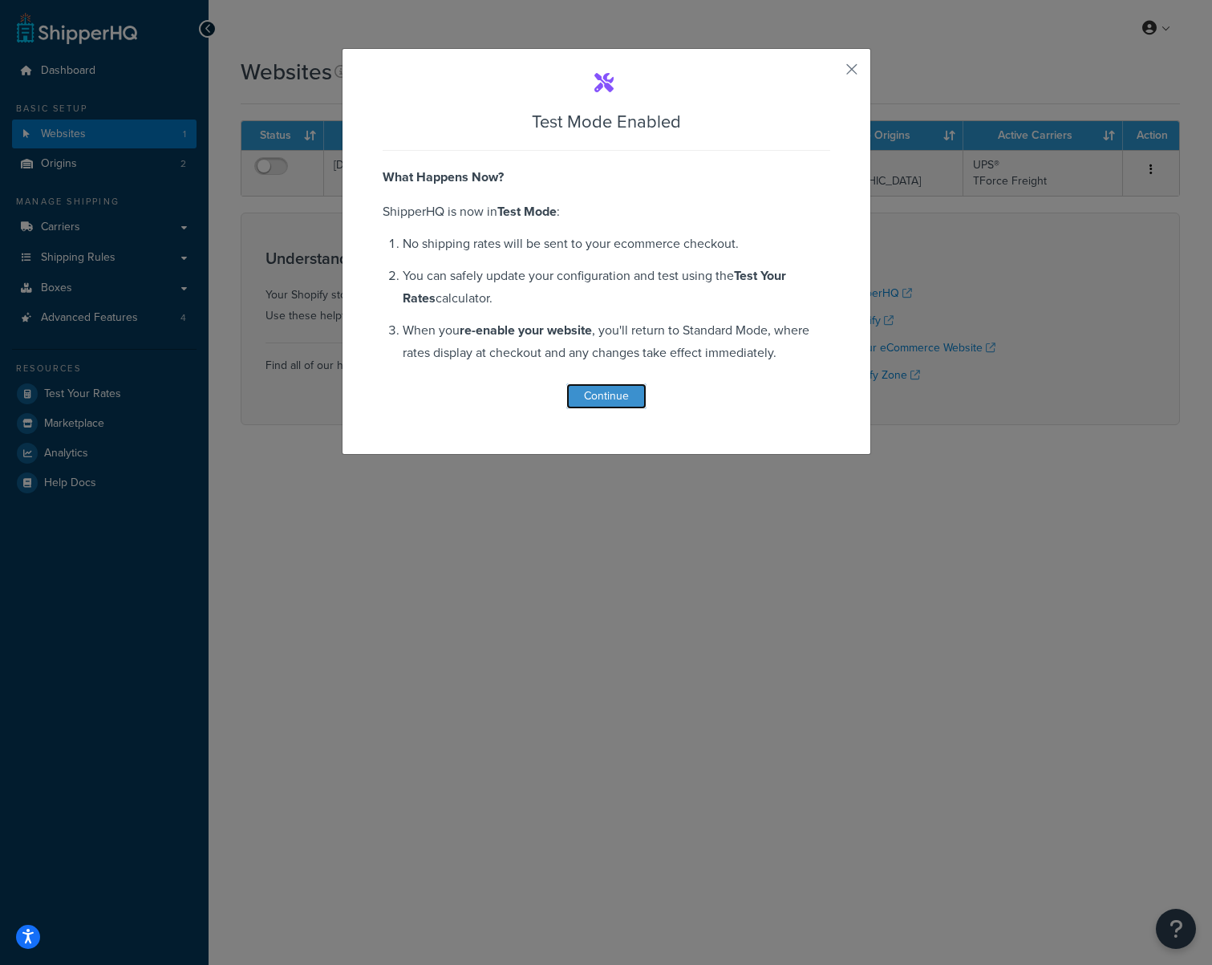
drag, startPoint x: 599, startPoint y: 398, endPoint x: 592, endPoint y: 393, distance: 8.7
click at [598, 398] on button "Continue" at bounding box center [606, 397] width 80 height 26
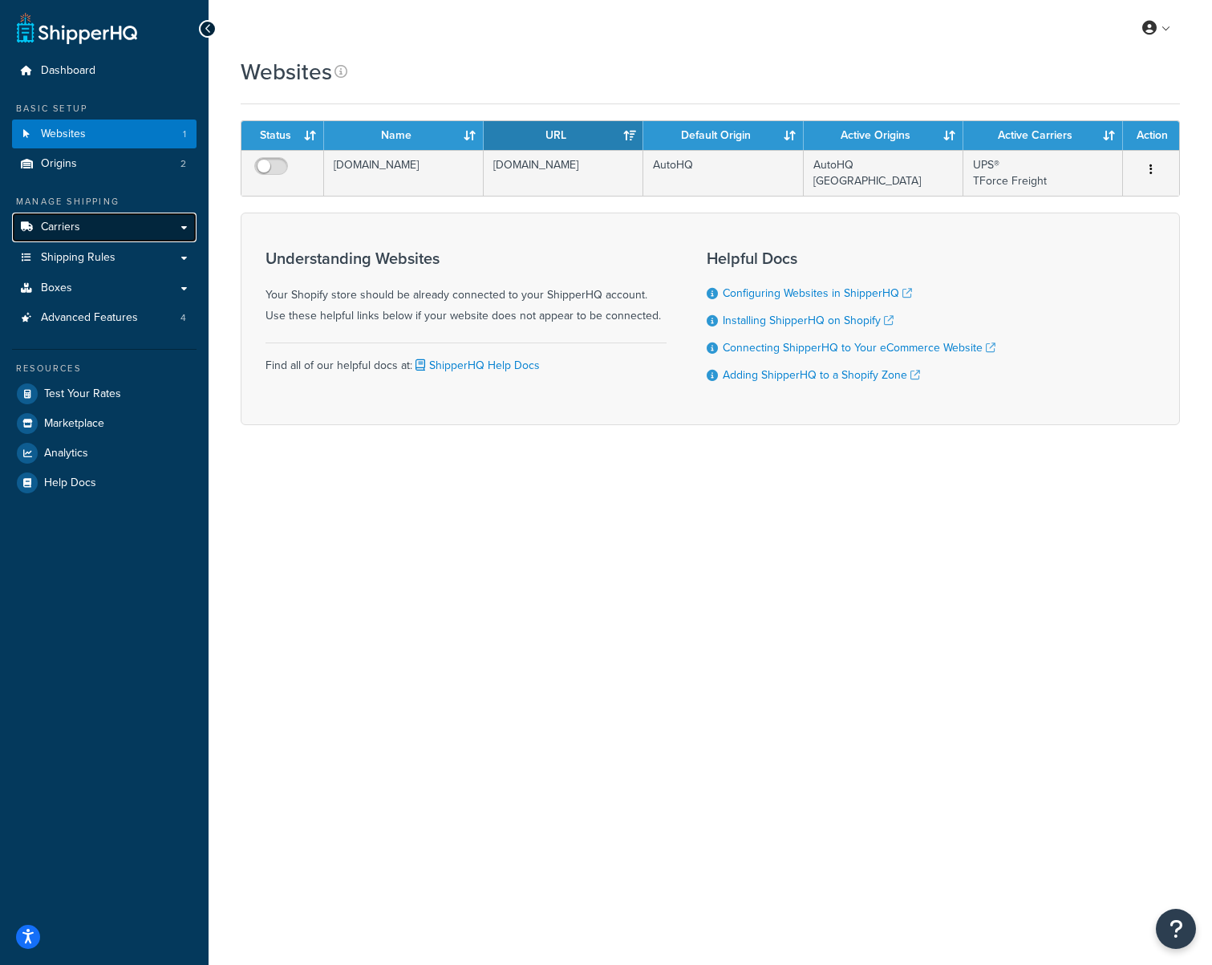
click at [130, 233] on link "Carriers" at bounding box center [104, 228] width 185 height 30
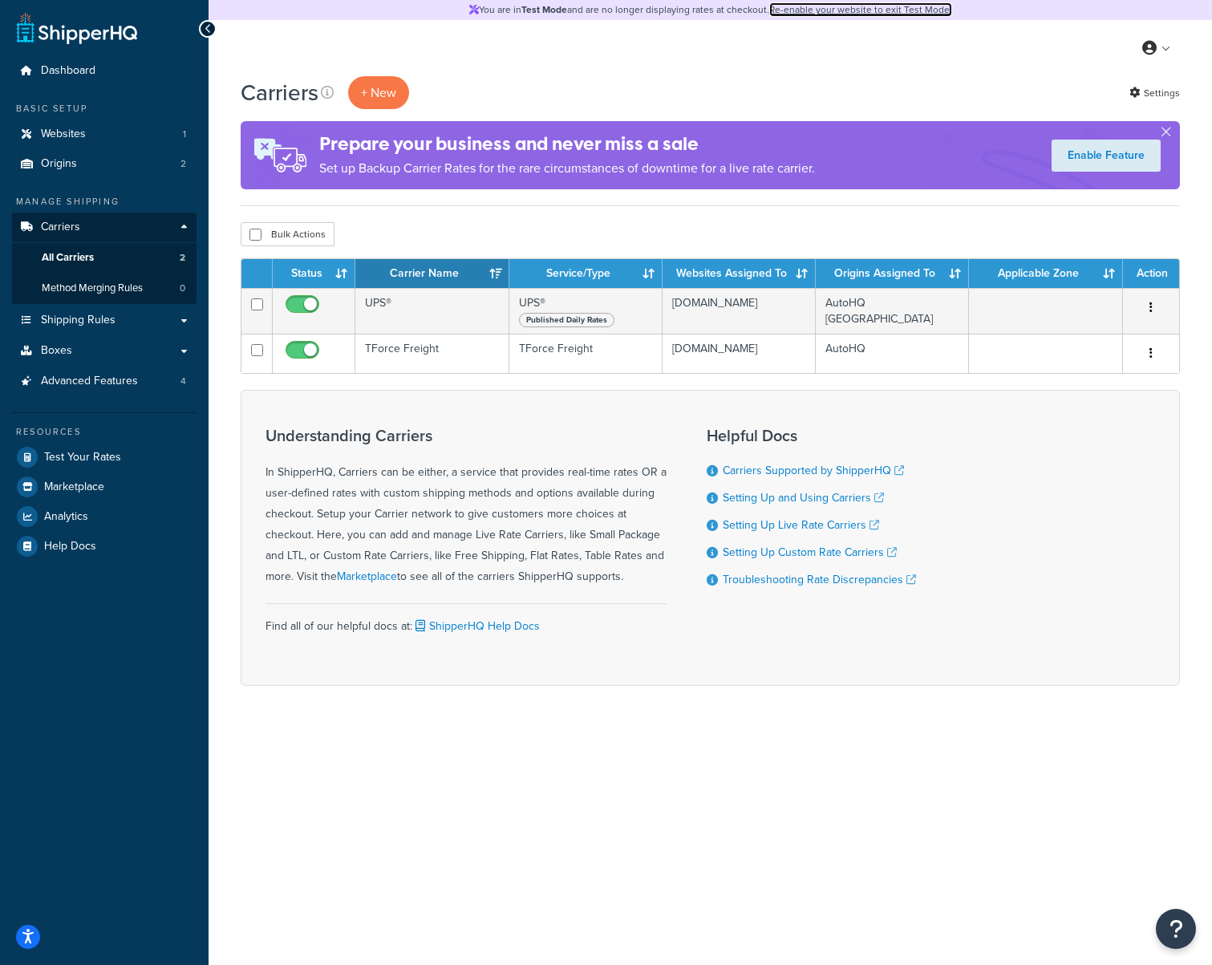
click at [865, 10] on link "Re-enable your website to exit Test Mode." at bounding box center [860, 9] width 183 height 14
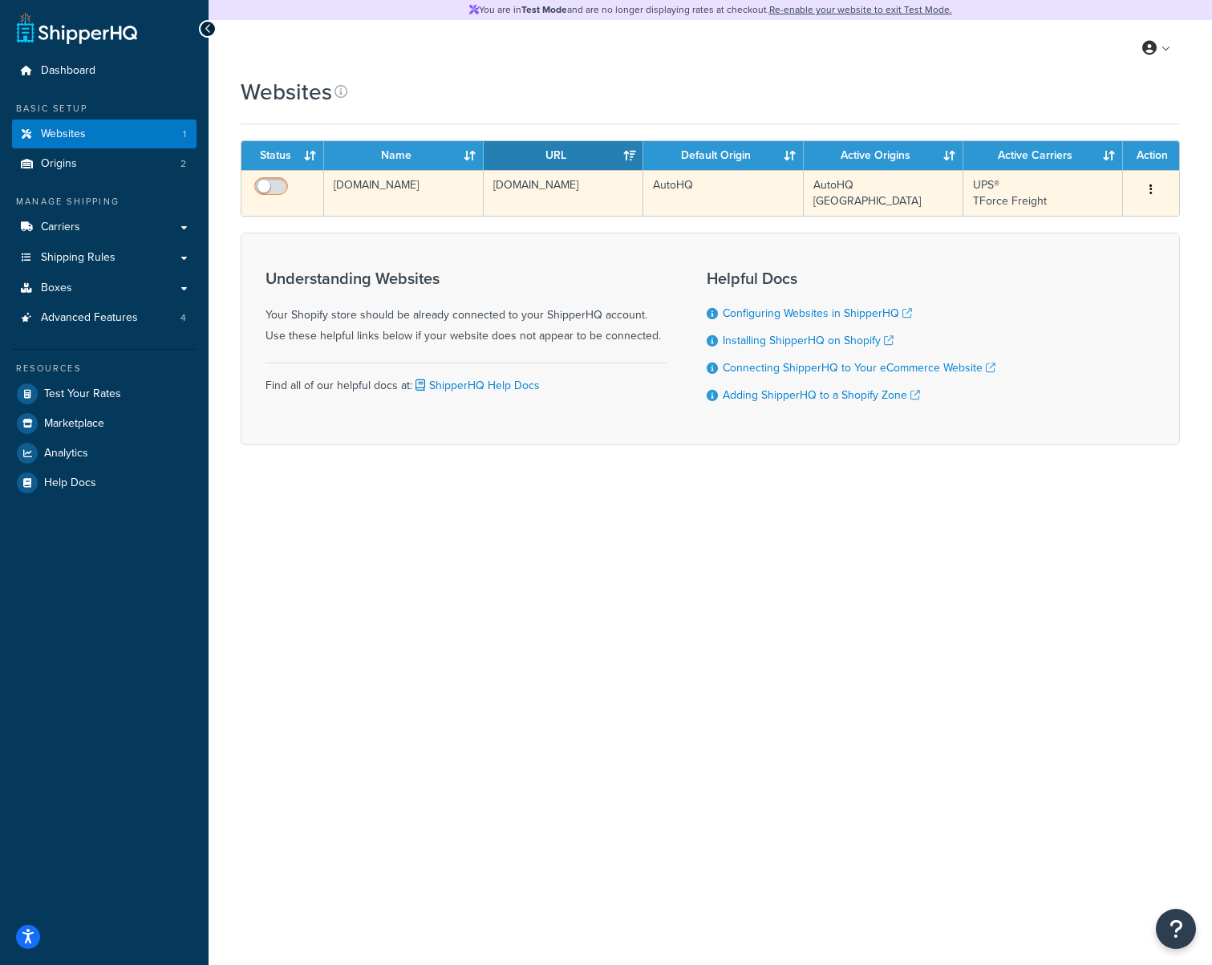
click at [277, 187] on input "checkbox" at bounding box center [273, 191] width 44 height 20
checkbox input "true"
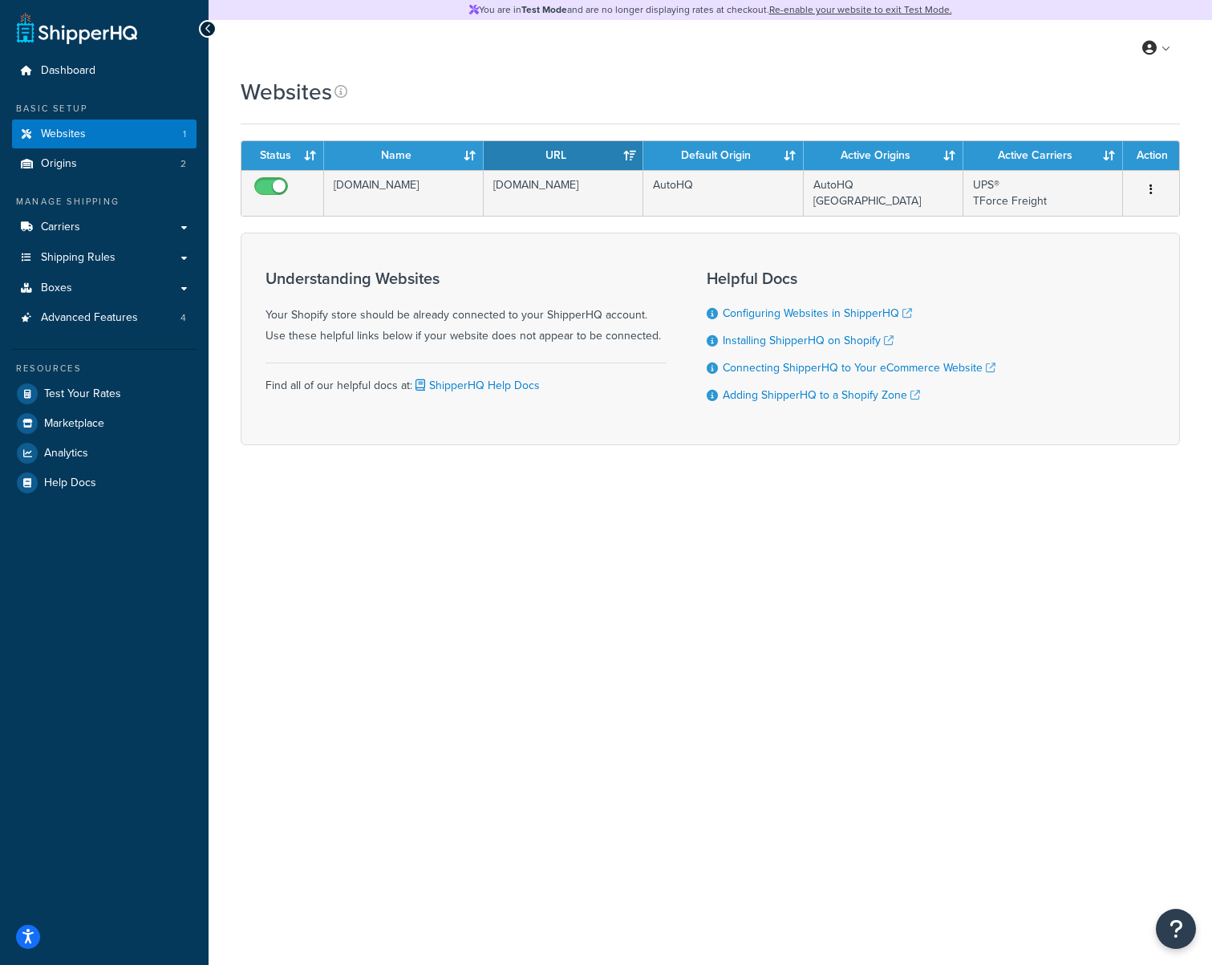
click at [576, 616] on div "You are in Test Mode and are no longer displaying rates at checkout. Re-enable …" at bounding box center [711, 482] width 1004 height 965
drag, startPoint x: 833, startPoint y: 729, endPoint x: 812, endPoint y: 705, distance: 31.9
click at [833, 729] on div "You are in Test Mode and are no longer displaying rates at checkout. Re-enable …" at bounding box center [711, 482] width 1004 height 965
click at [128, 76] on link "Dashboard" at bounding box center [104, 71] width 185 height 30
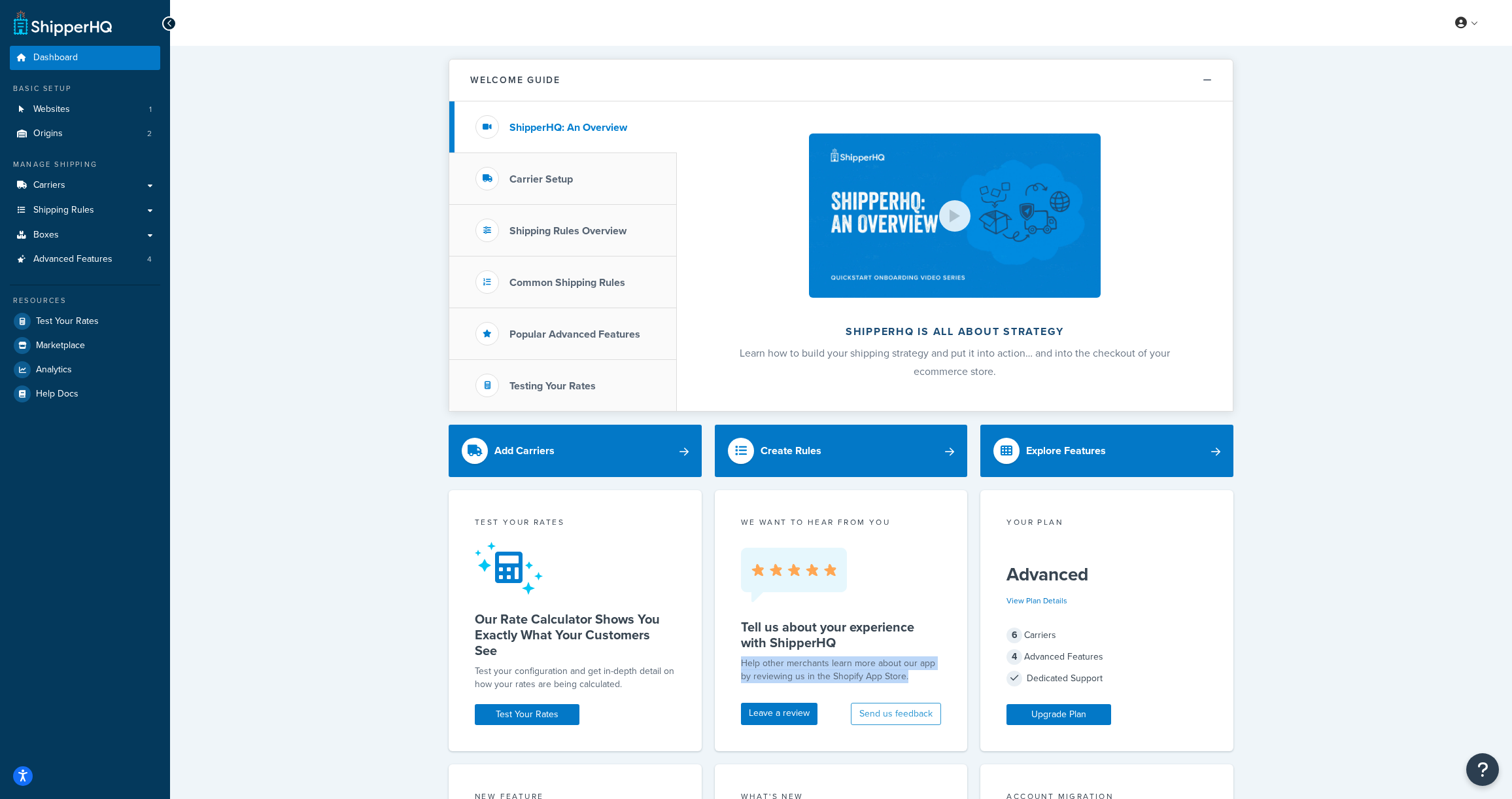
drag, startPoint x: 877, startPoint y: 674, endPoint x: 730, endPoint y: 666, distance: 147.2
click at [730, 666] on div "we want to hear from you Tell us about your experience with ShipperHQ Help othe…" at bounding box center [841, 620] width 253 height 261
copy p "Help other merchants learn more about our app by reviewing us in the Shopify Ap…"
click at [68, 765] on div "Dashboard Basic Setup Websites 1 Origins 2 Manage Shipping Carriers Carriers Al…" at bounding box center [85, 676] width 170 height 1353
click at [24, 777] on icon "Open accessiBe: accessibility options, statement and help" at bounding box center [23, 775] width 11 height 14
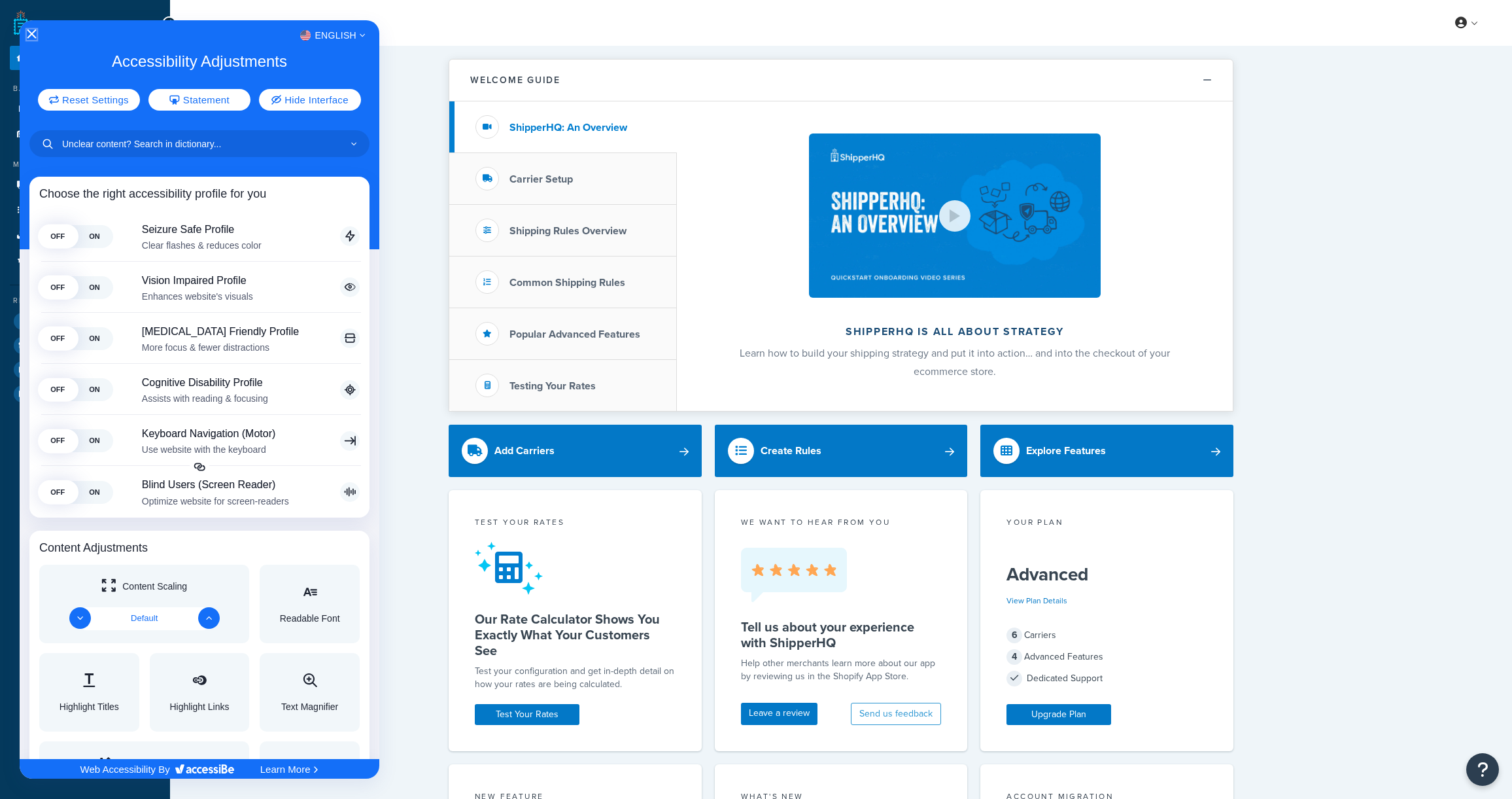
click at [33, 36] on icon "Close Accessibility Interface" at bounding box center [32, 33] width 9 height 9
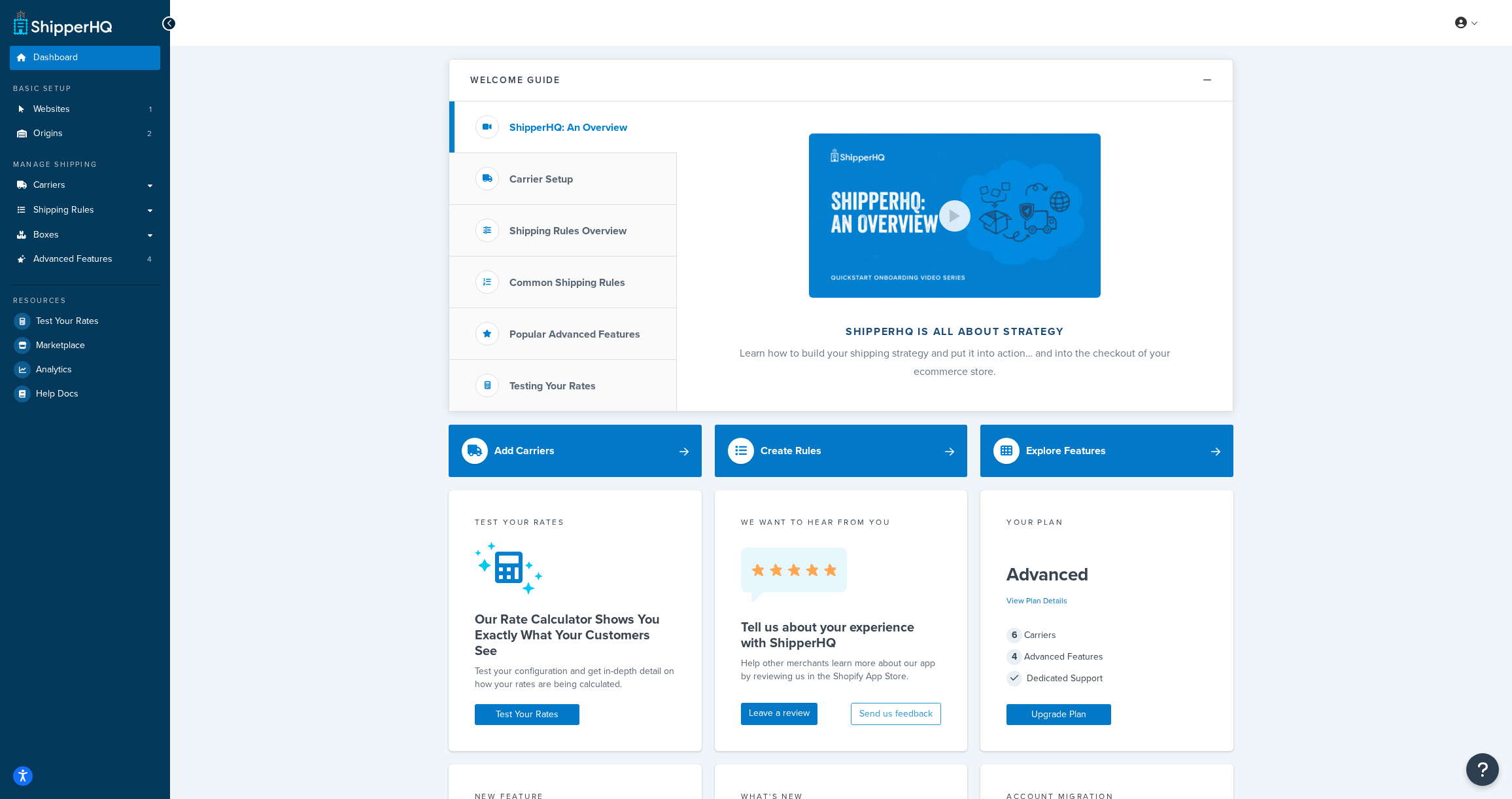
click at [427, 625] on div "Welcome Guide ShipperHQ: An Overview Carrier Setup Shipping Rules Overview Comm…" at bounding box center [841, 699] width 1342 height 1307
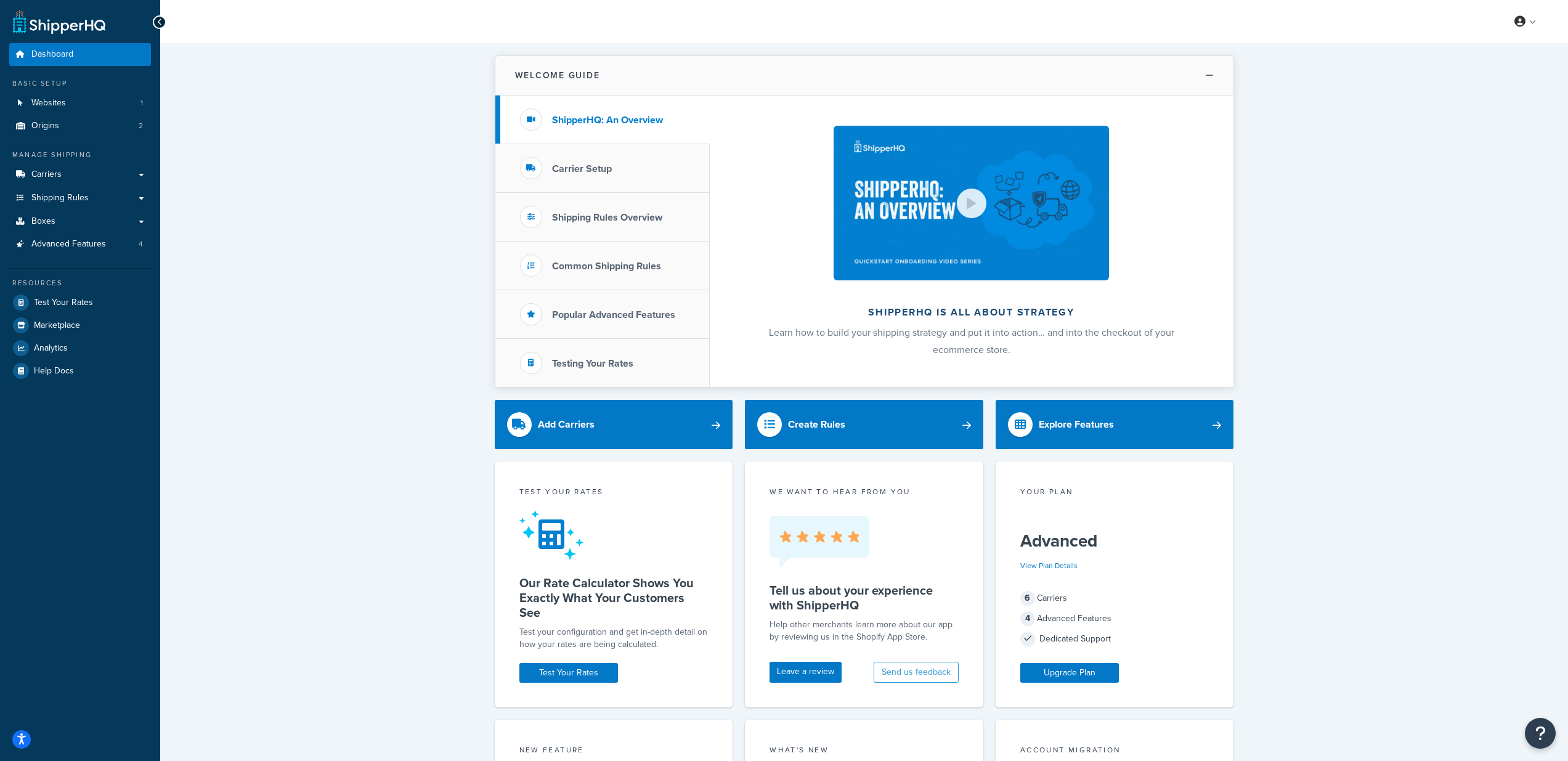
click at [921, 73] on button "Welcome Guide" at bounding box center [864, 75] width 738 height 39
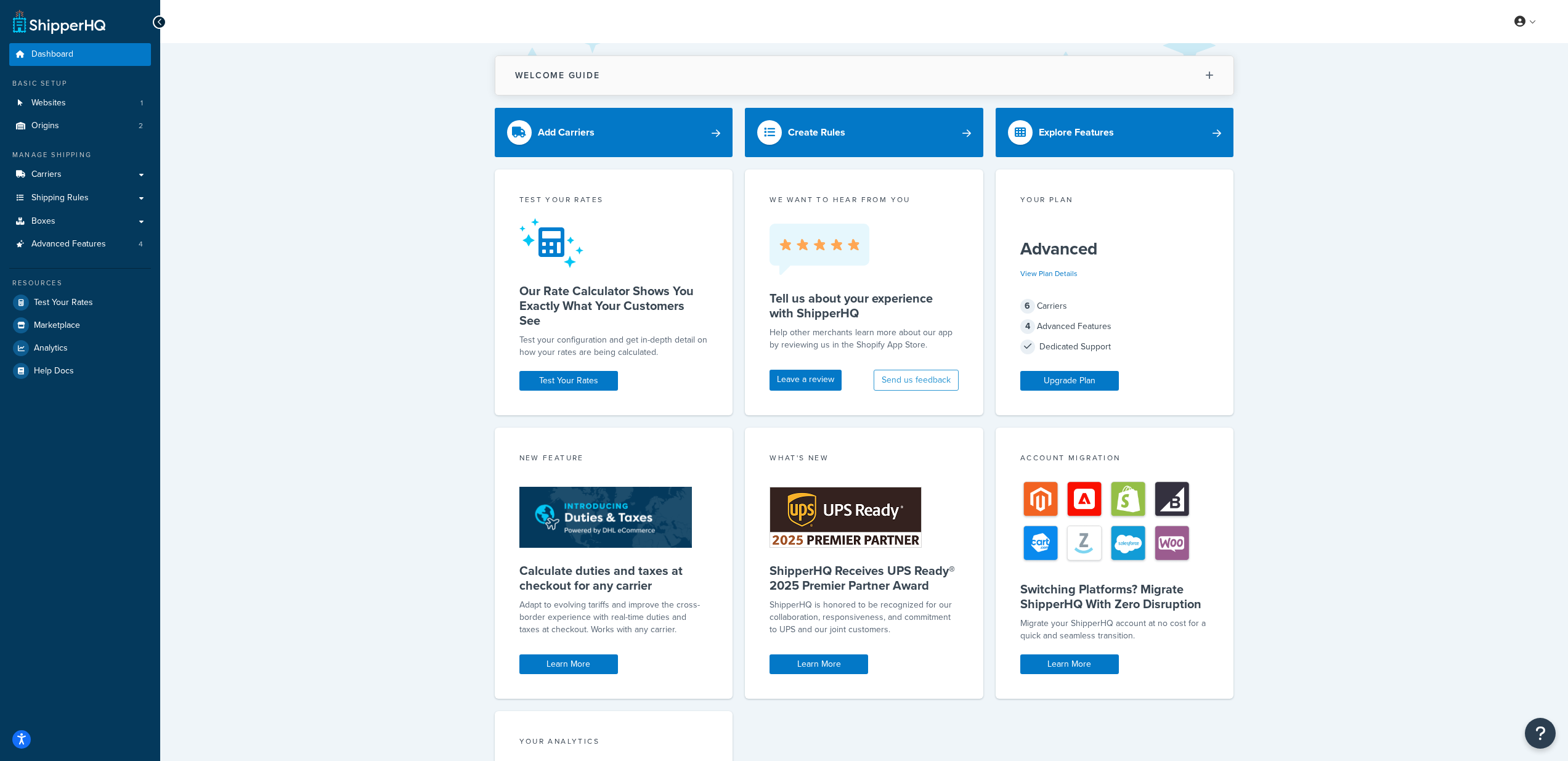
click at [921, 73] on button "Welcome Guide" at bounding box center [864, 75] width 738 height 39
